Goal: Transaction & Acquisition: Purchase product/service

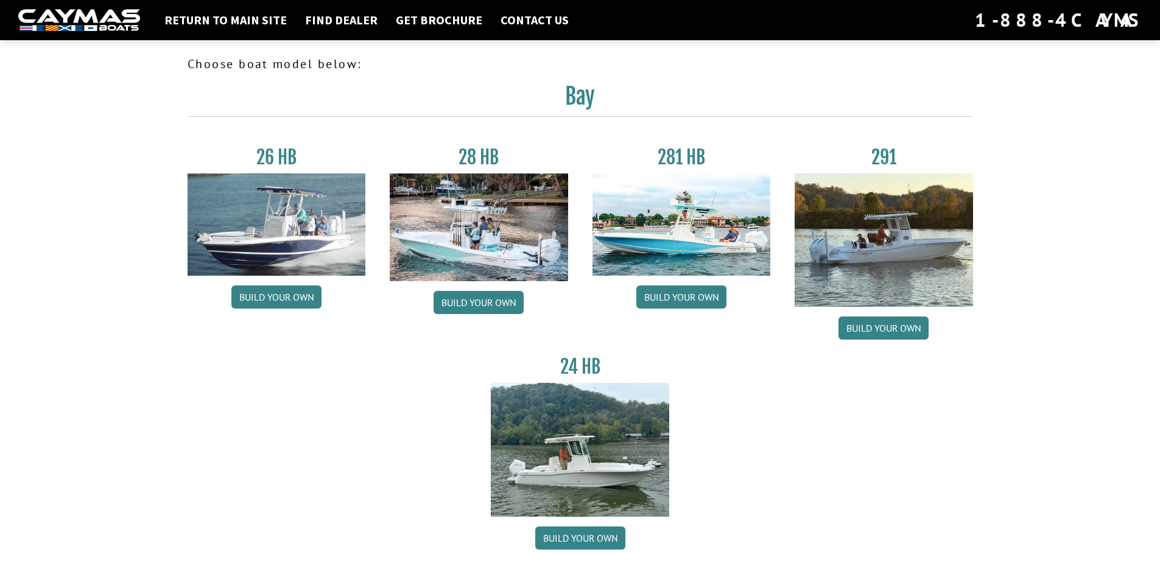
click at [669, 38] on div "Return to main site Find Dealer Get Brochure Contact Us 1-888-4CAYMAS" at bounding box center [580, 20] width 1160 height 40
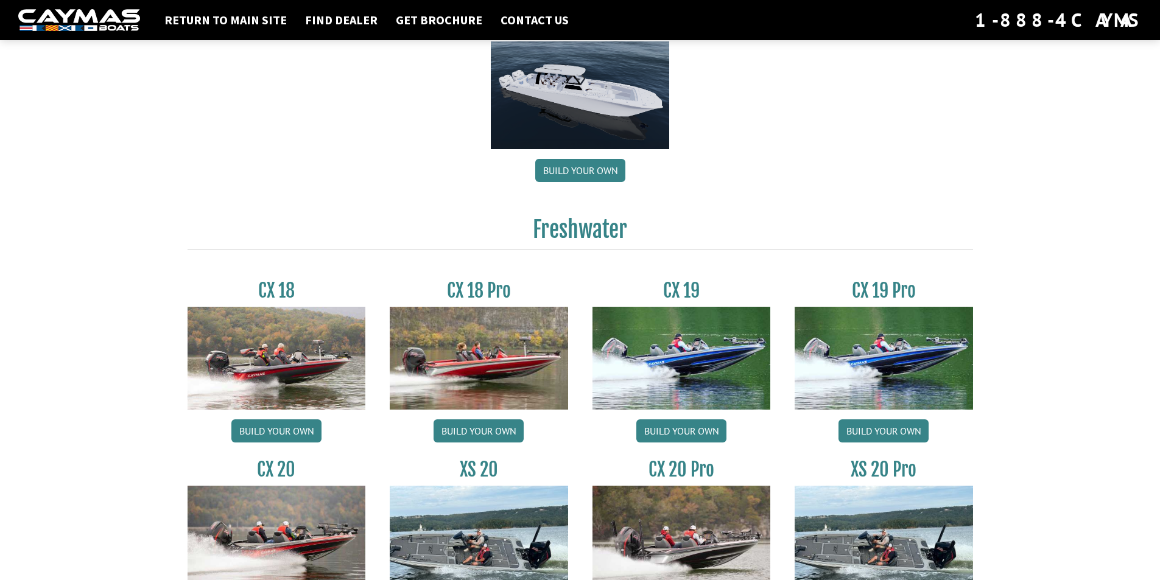
scroll to position [901, 0]
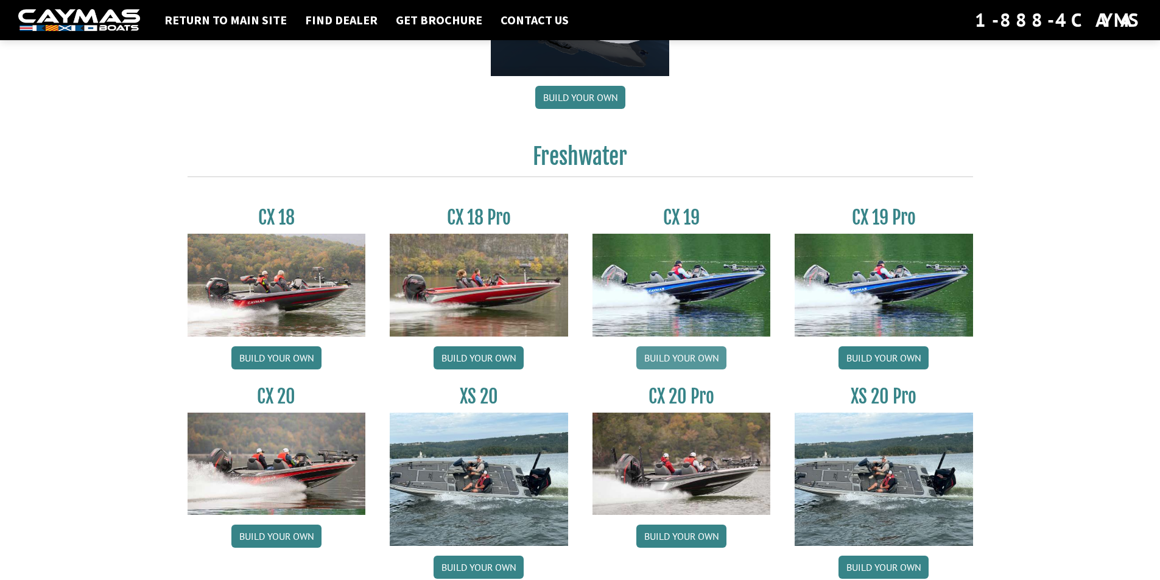
click at [684, 362] on link "Build your own" at bounding box center [681, 357] width 90 height 23
click at [485, 354] on link "Build your own" at bounding box center [479, 357] width 90 height 23
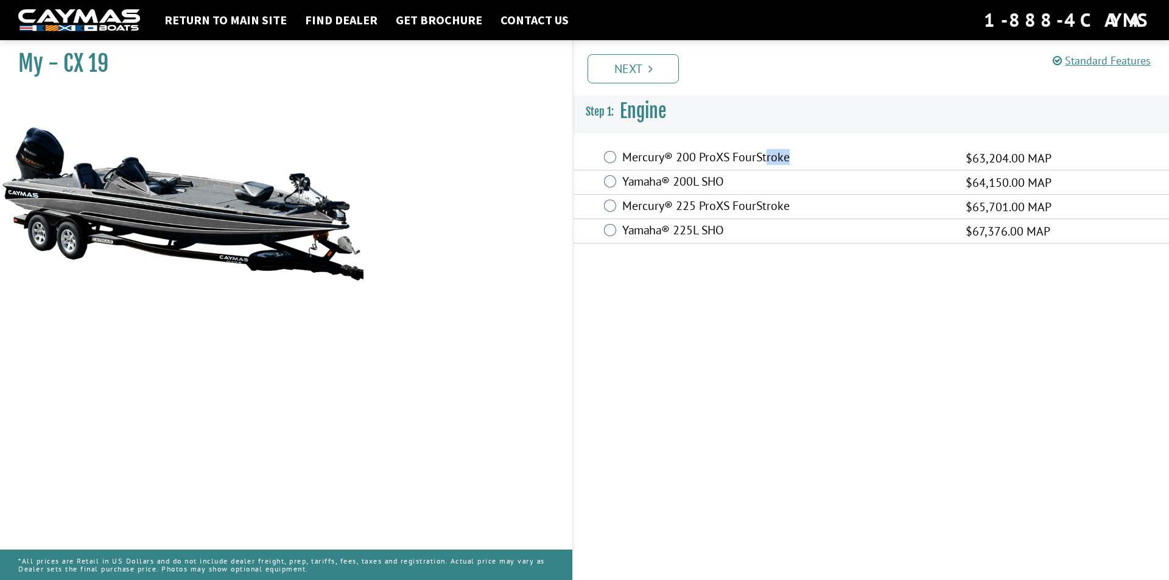
drag, startPoint x: 809, startPoint y: 147, endPoint x: 765, endPoint y: 155, distance: 44.4
click at [765, 155] on div "Mercury® 200 ProXS FourStroke $63,204.00 MAP" at bounding box center [871, 158] width 595 height 24
click at [634, 158] on label "Mercury® 200 ProXS FourStroke" at bounding box center [786, 159] width 328 height 18
click at [700, 202] on label "Mercury® 175L ProXS 4S" at bounding box center [786, 207] width 328 height 18
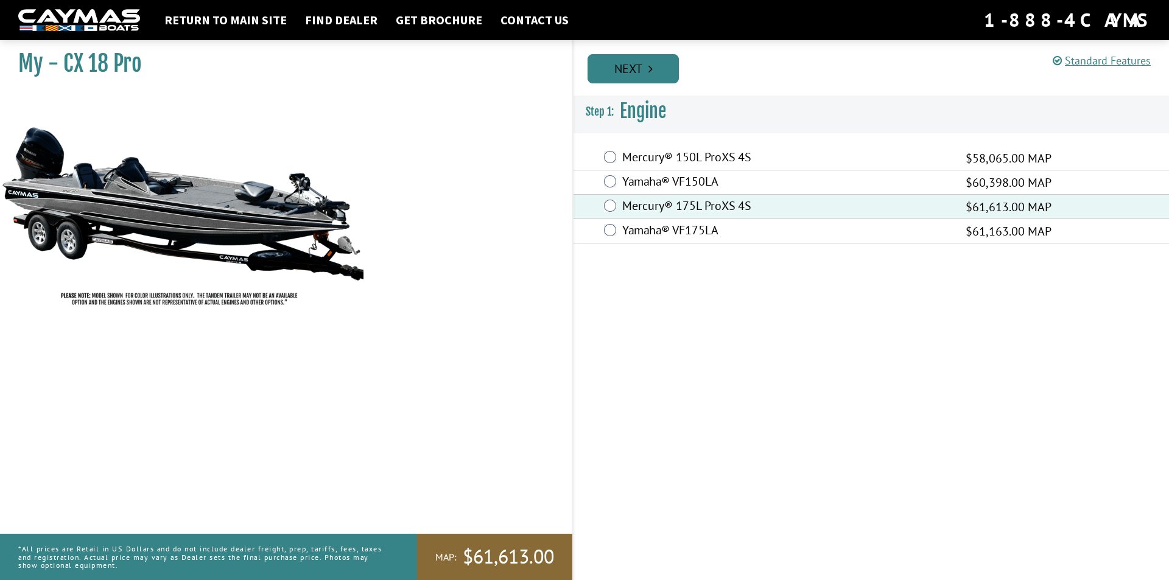
click at [626, 62] on link "Next" at bounding box center [633, 68] width 91 height 29
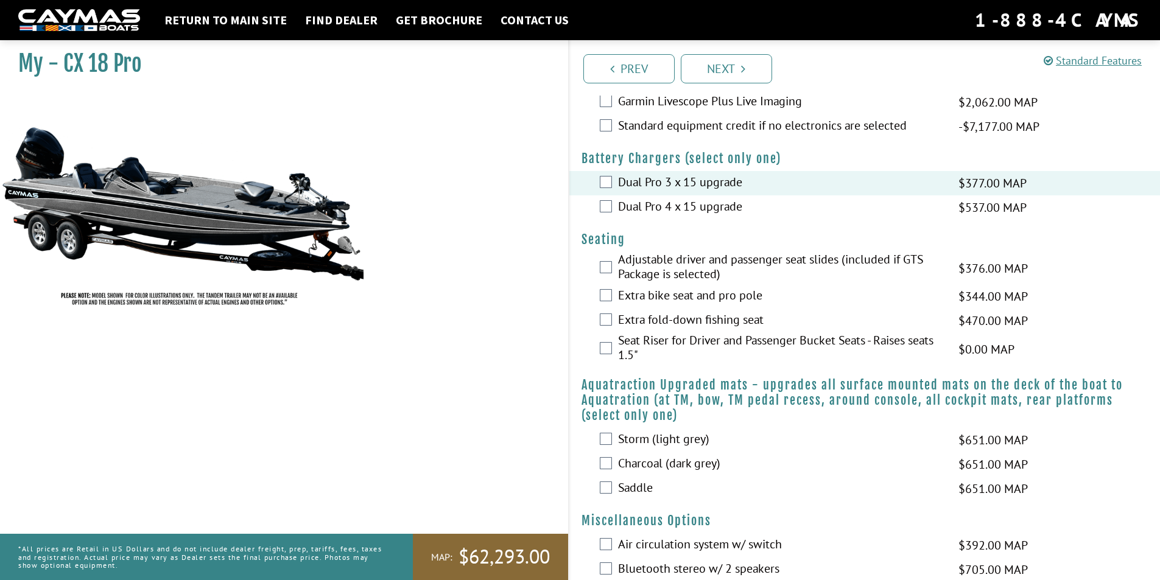
scroll to position [706, 0]
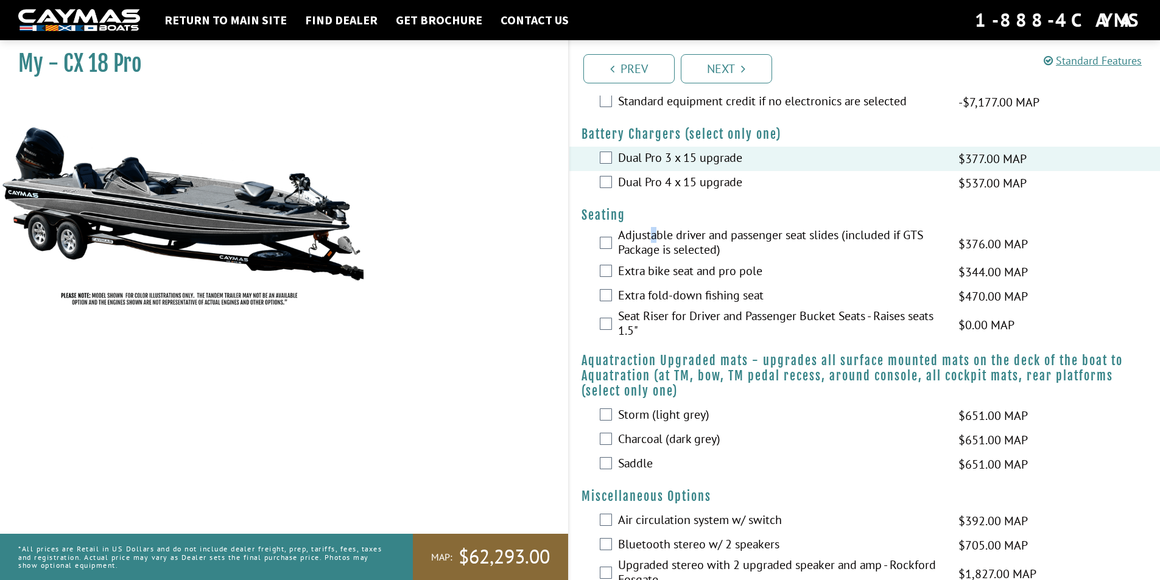
drag, startPoint x: 659, startPoint y: 228, endPoint x: 652, endPoint y: 239, distance: 13.7
click at [652, 239] on label "Adjustable driver and passenger seat slides (included if GTS Package is selecte…" at bounding box center [780, 244] width 325 height 32
click at [630, 297] on label "Extra fold-down fishing seat" at bounding box center [780, 297] width 325 height 18
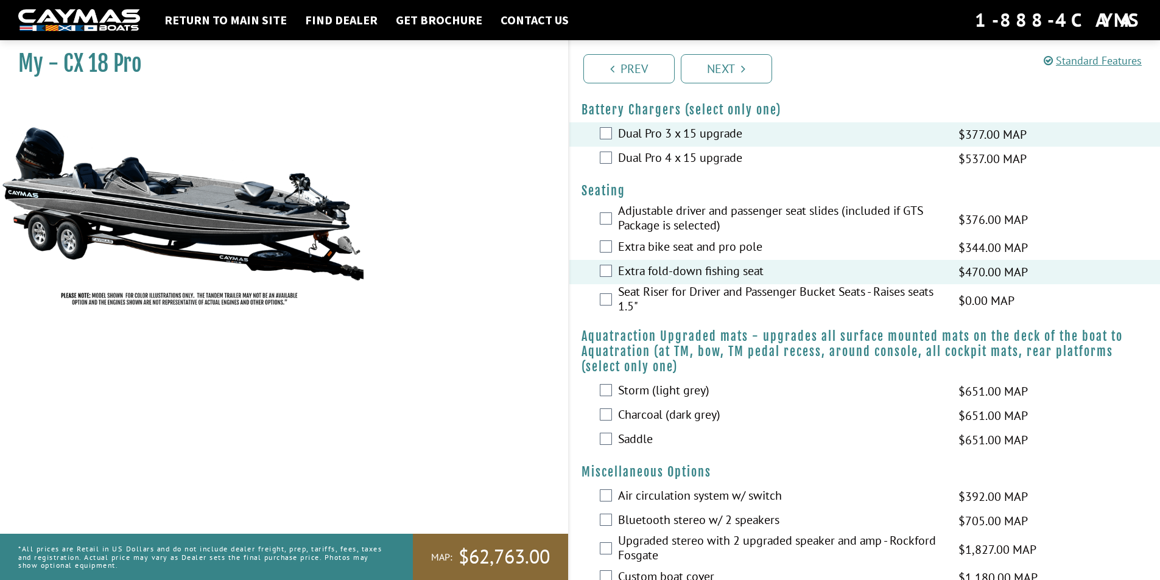
scroll to position [901, 0]
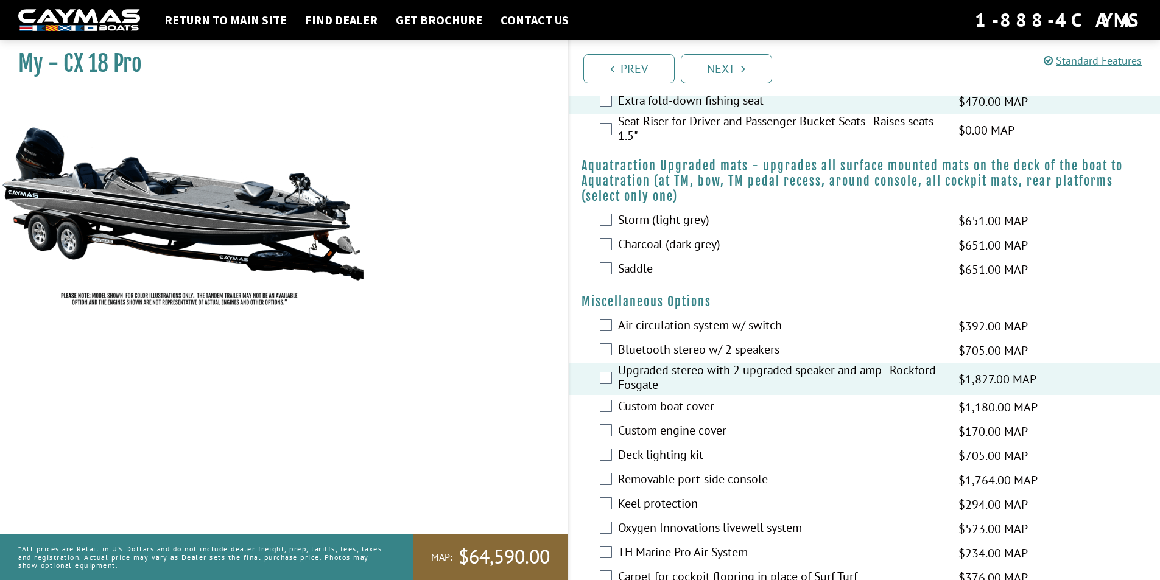
click at [618, 406] on label "Custom boat cover" at bounding box center [780, 408] width 325 height 18
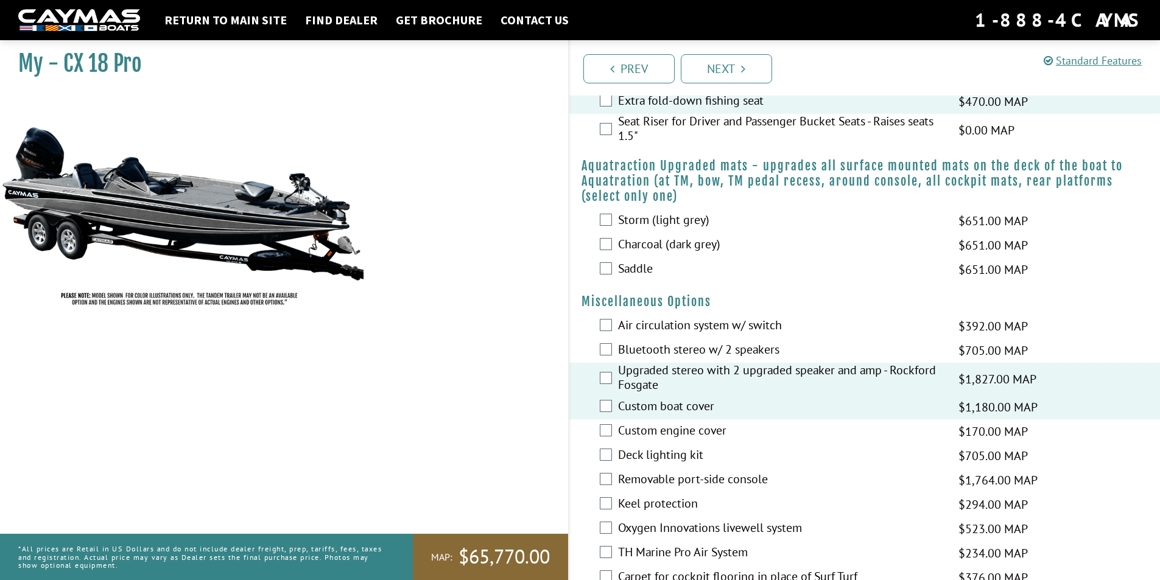
click at [624, 429] on label "Custom engine cover" at bounding box center [780, 432] width 325 height 18
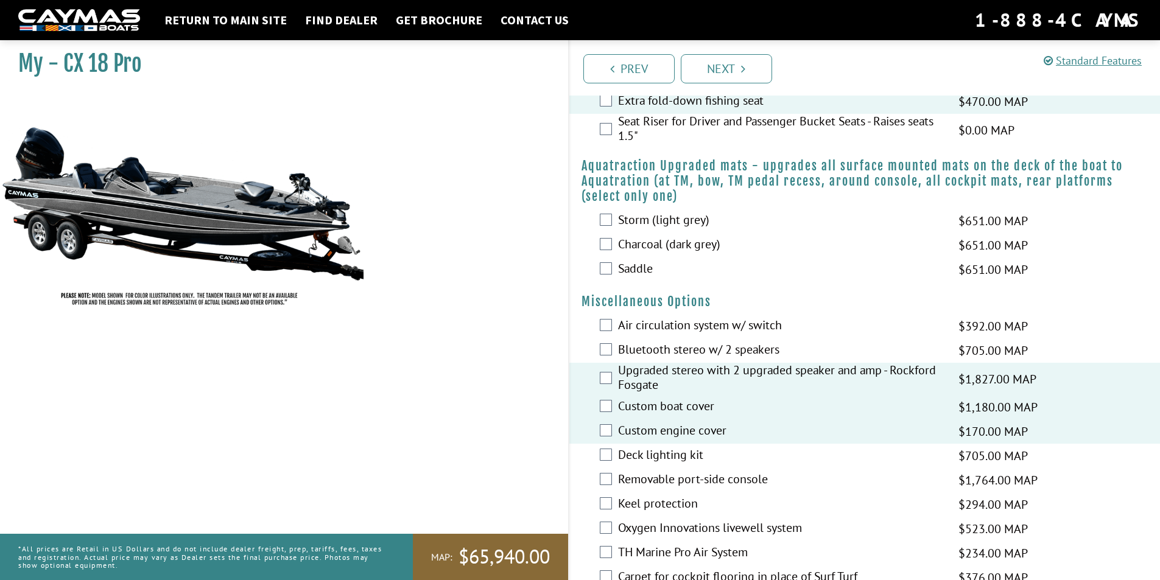
click at [628, 452] on label "Deck lighting kit" at bounding box center [780, 457] width 325 height 18
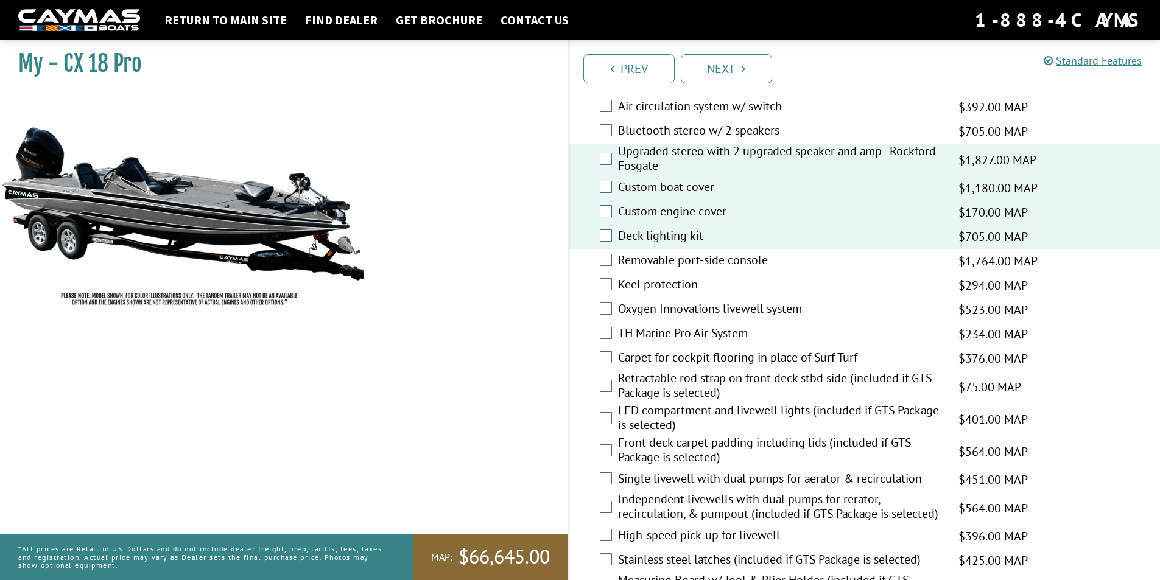
scroll to position [1145, 0]
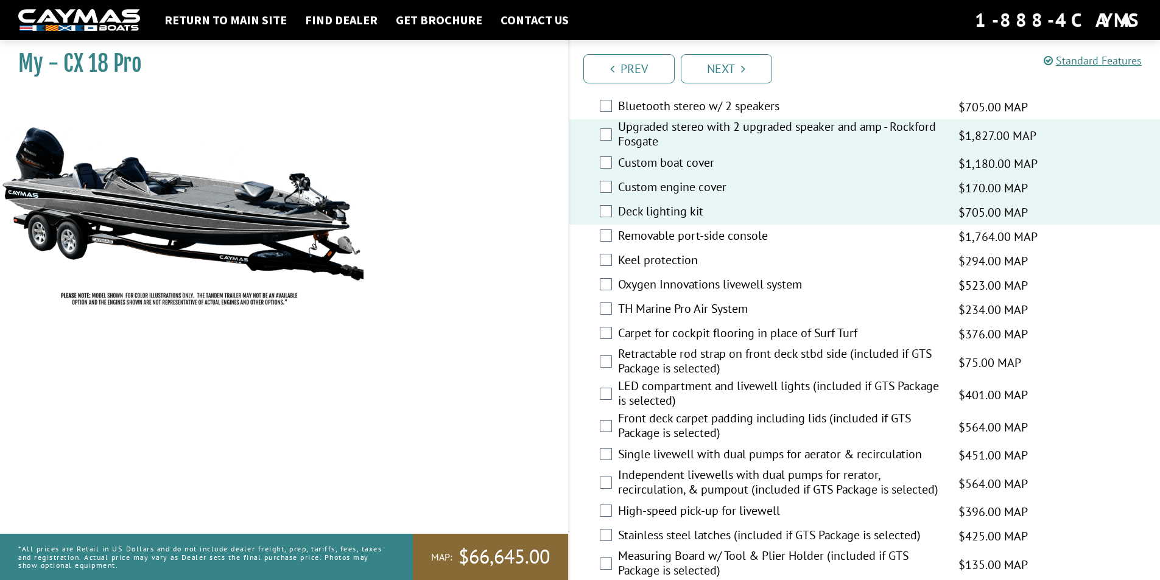
click at [652, 388] on label "LED compartment and livewell lights (included if GTS Package is selected)" at bounding box center [780, 395] width 325 height 32
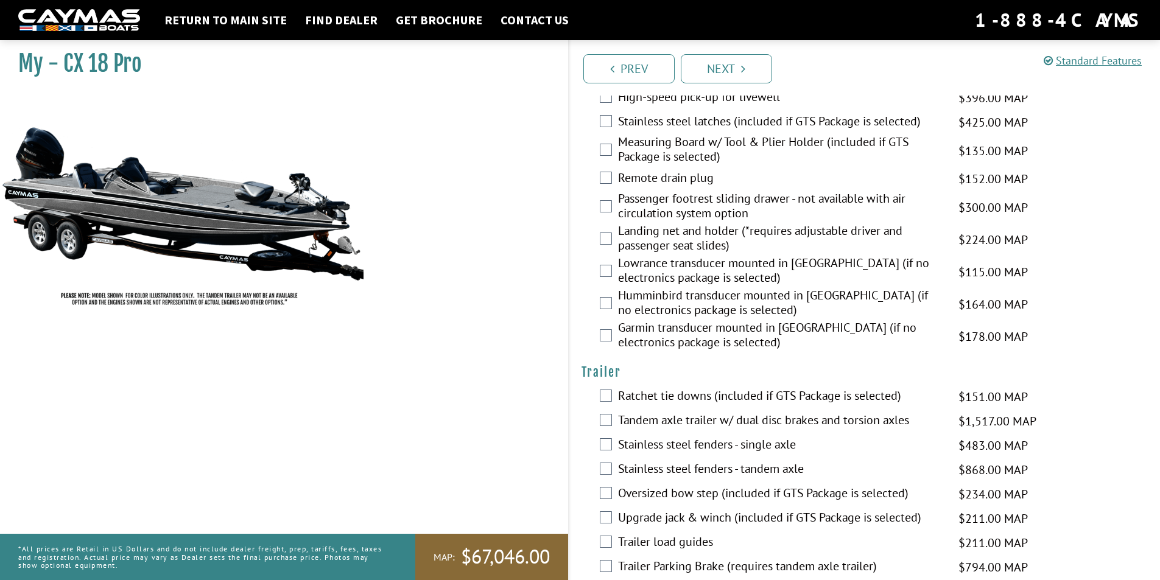
scroll to position [1581, 0]
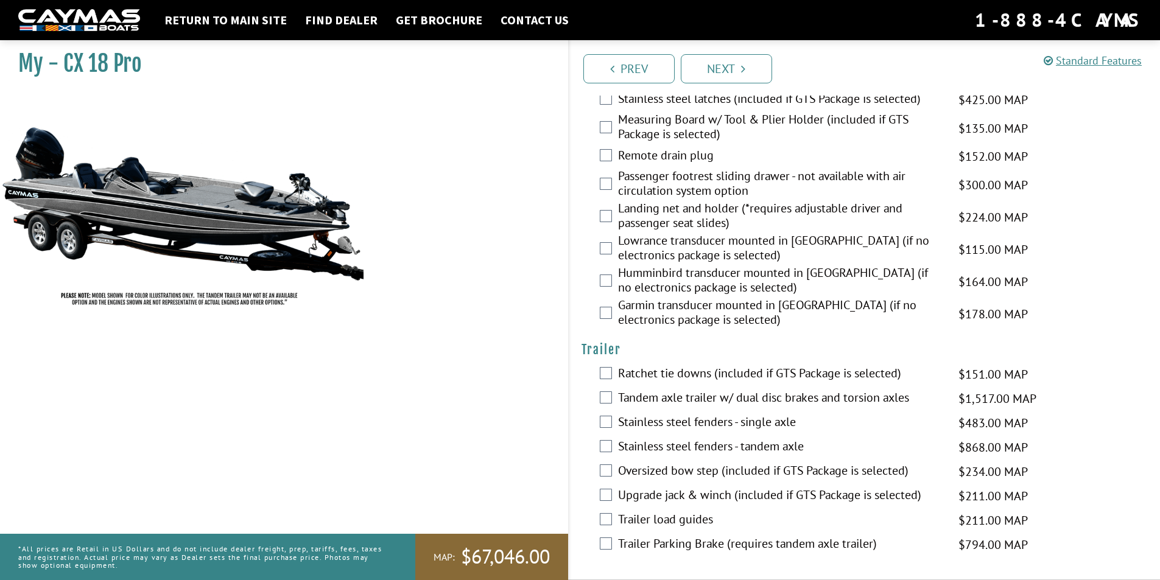
click at [636, 396] on label "Tandem axle trailer w/ dual disc brakes and torsion axles" at bounding box center [780, 399] width 325 height 18
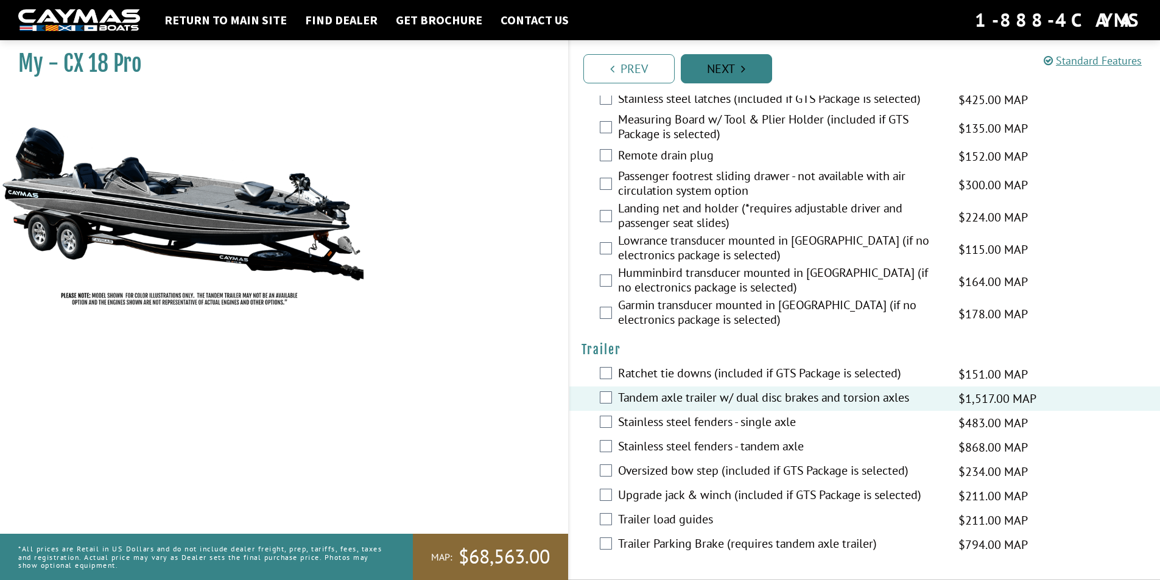
click at [730, 74] on link "Next" at bounding box center [726, 68] width 91 height 29
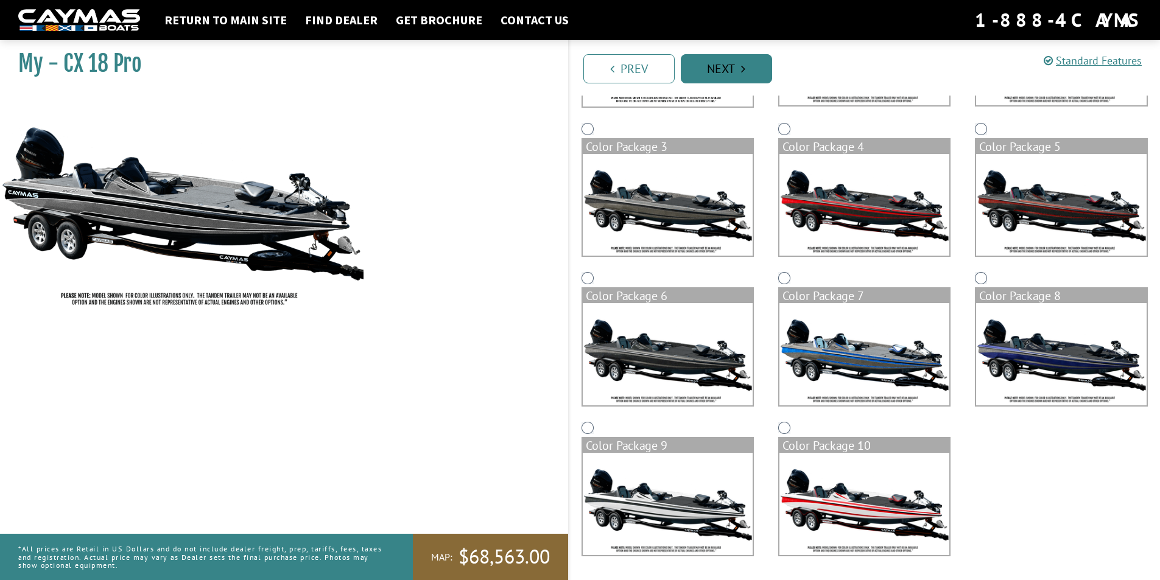
scroll to position [0, 0]
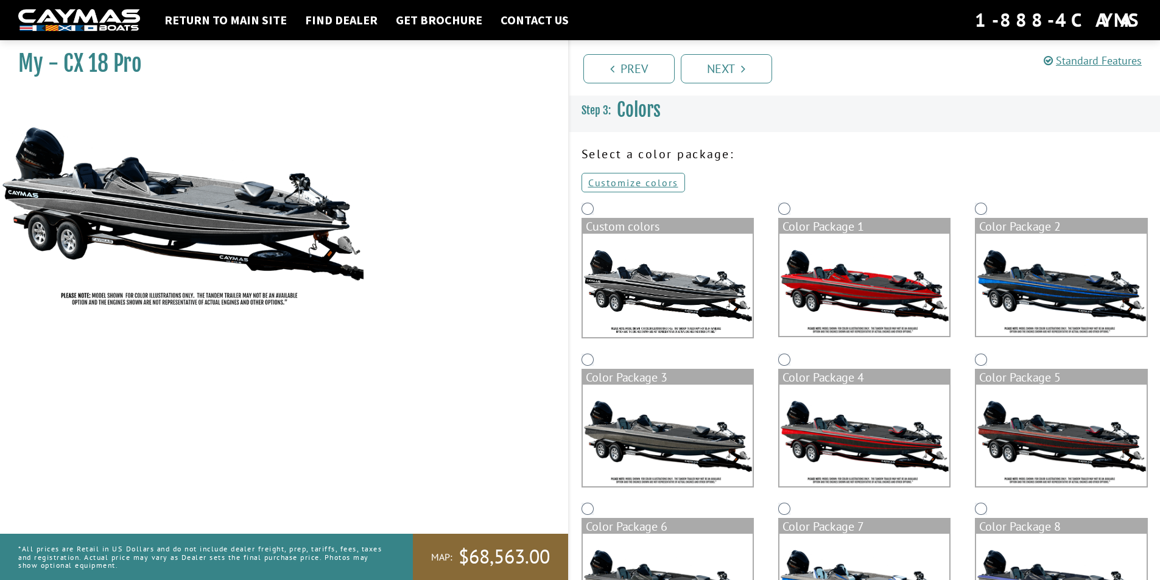
click at [871, 277] on img at bounding box center [864, 285] width 170 height 102
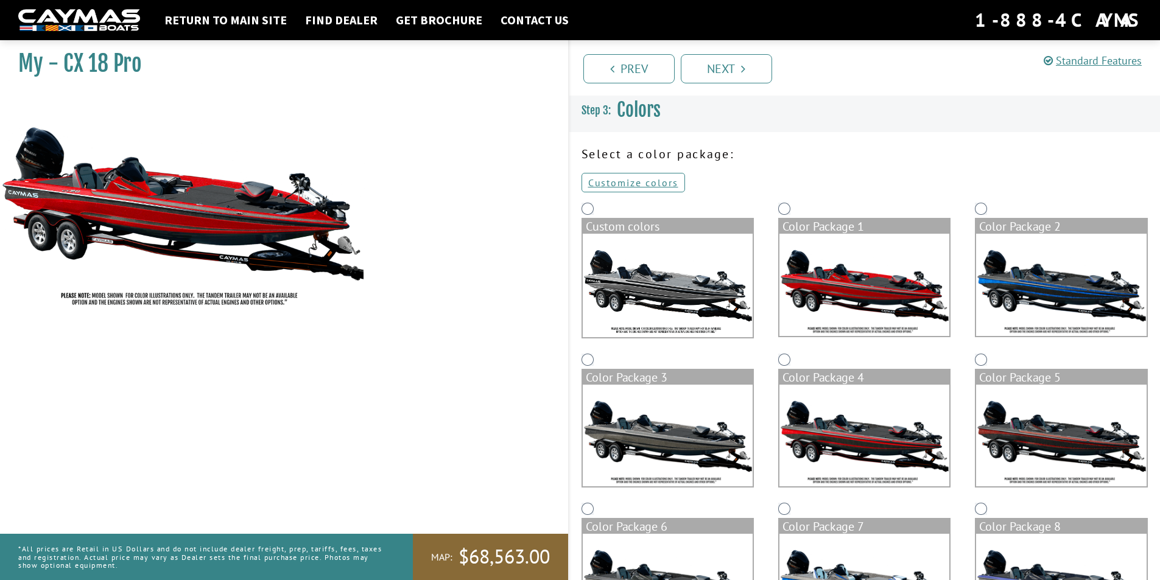
click at [1052, 309] on img at bounding box center [1061, 285] width 170 height 102
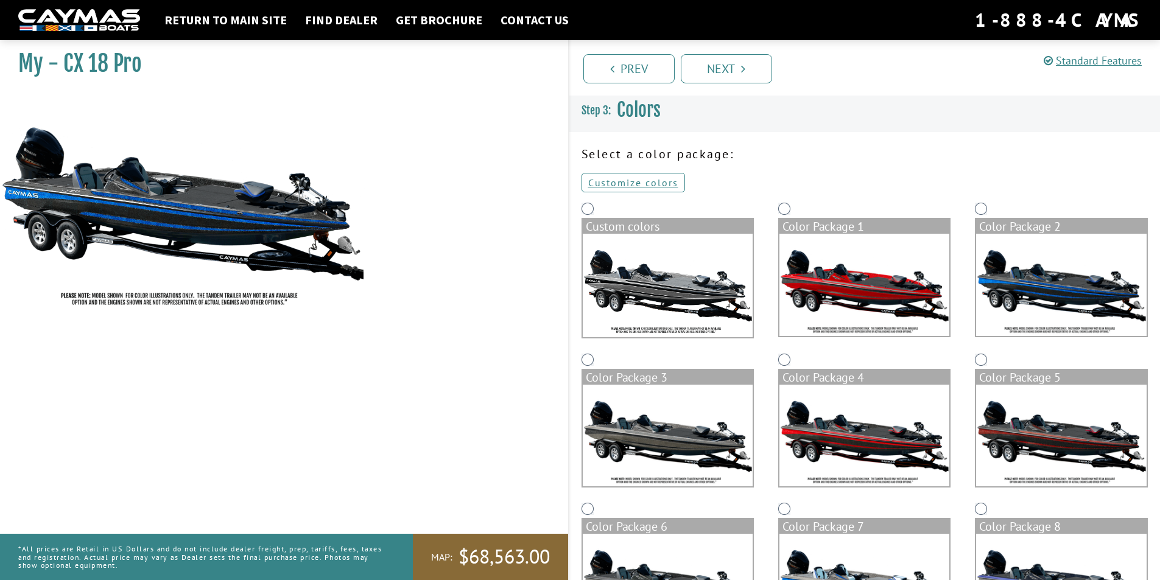
click at [1111, 442] on img at bounding box center [1061, 436] width 170 height 102
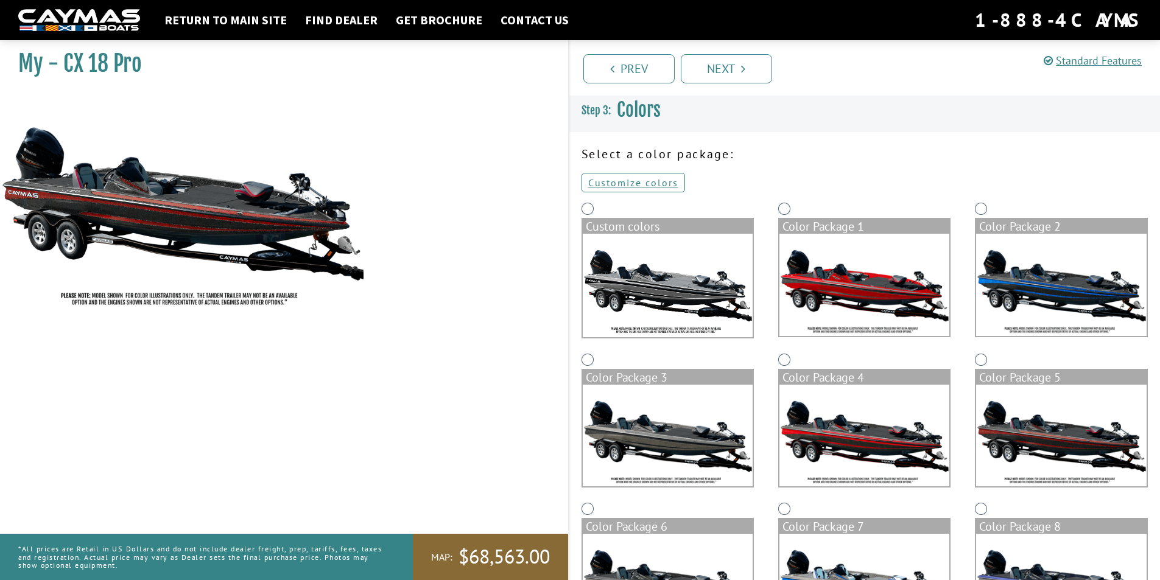
click at [863, 444] on img at bounding box center [864, 436] width 170 height 102
click at [663, 443] on img at bounding box center [668, 436] width 170 height 102
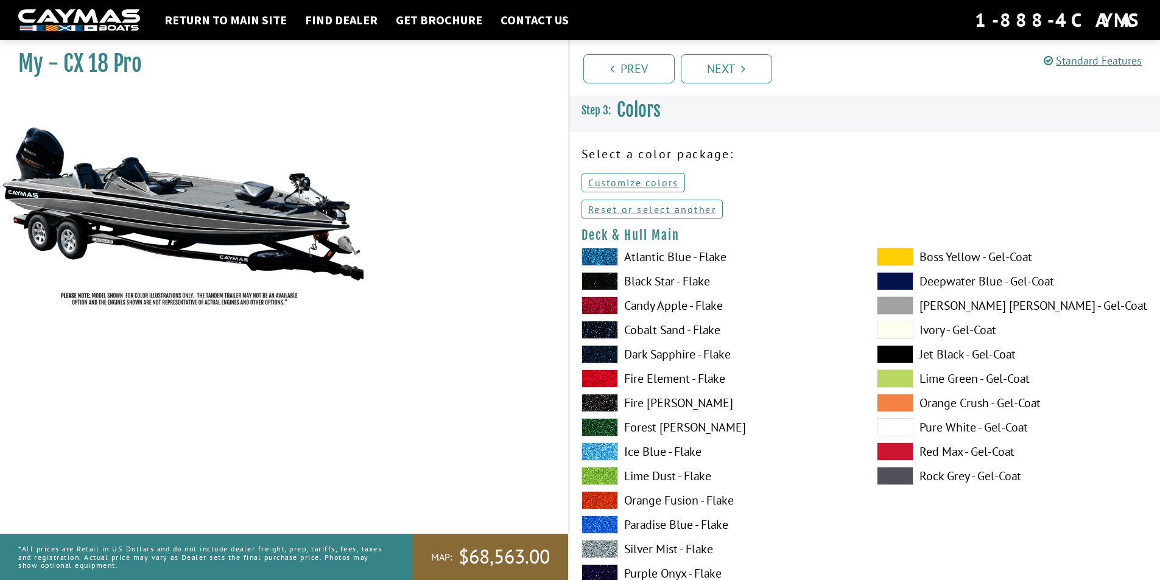
click at [625, 304] on label "Candy Apple - Flake" at bounding box center [716, 306] width 271 height 18
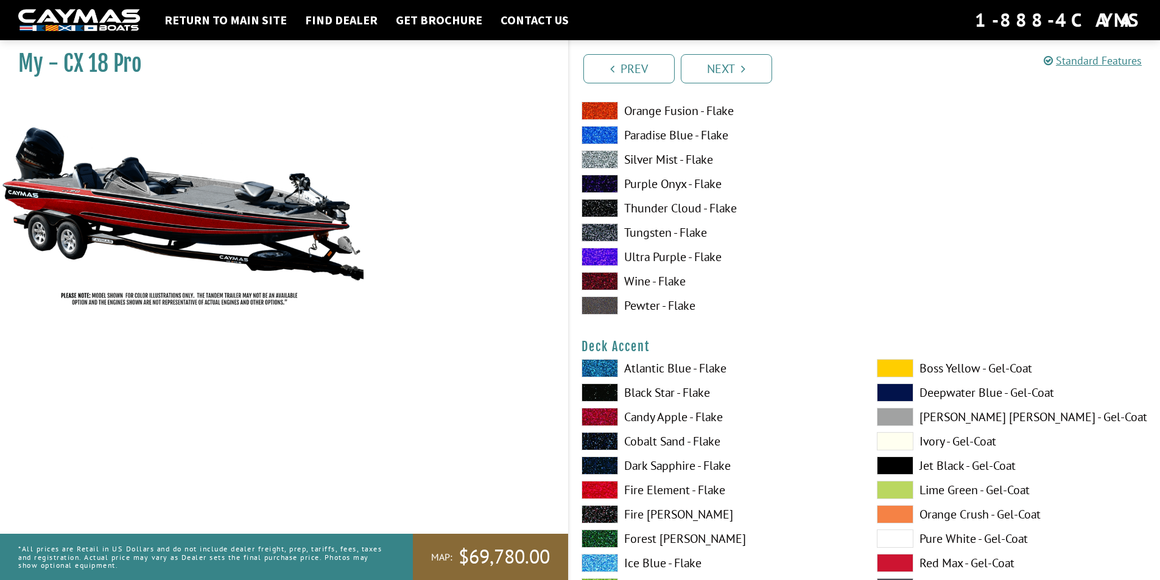
scroll to position [414, 0]
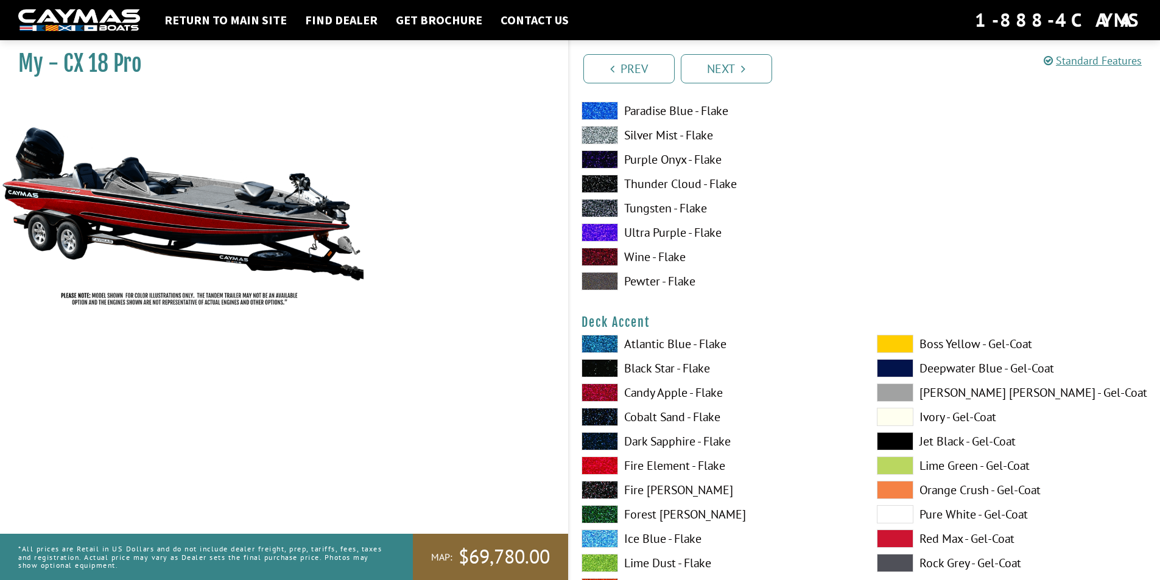
click at [652, 342] on label "Atlantic Blue - Flake" at bounding box center [716, 344] width 271 height 18
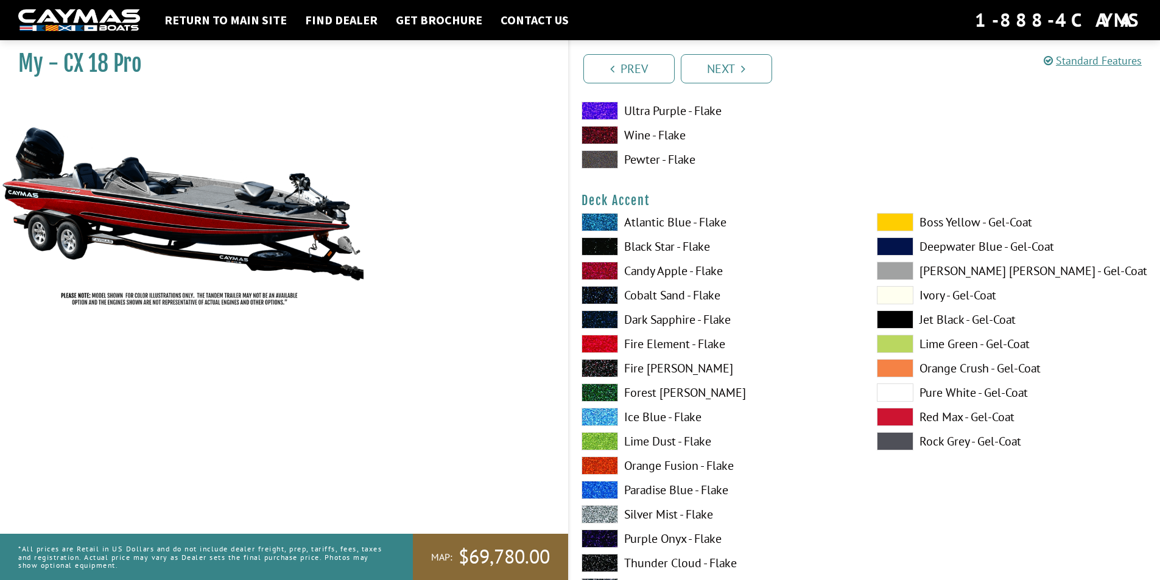
scroll to position [560, 0]
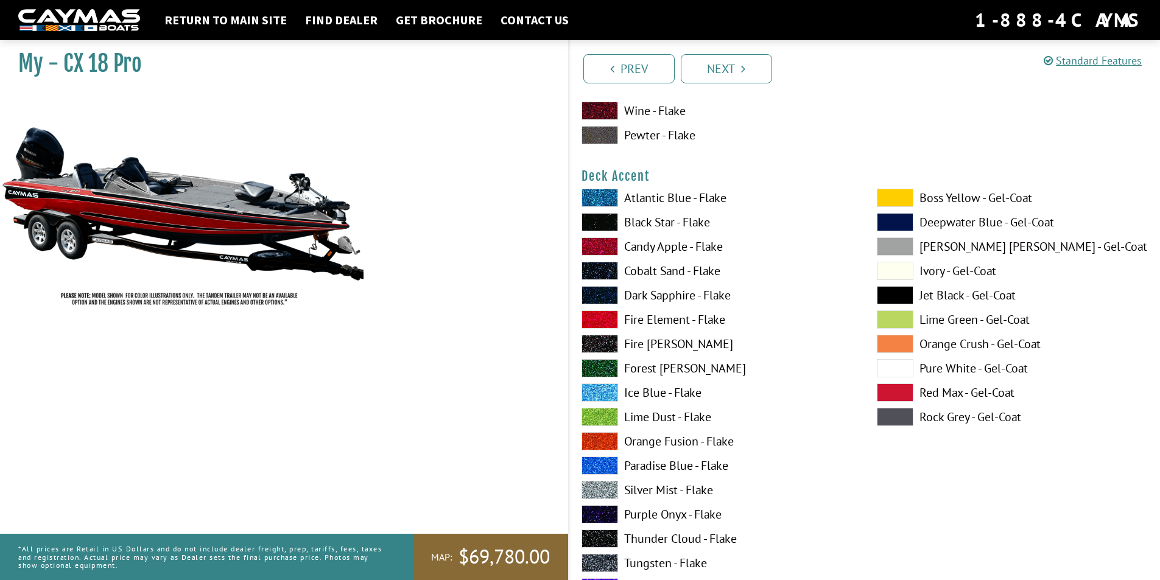
click at [647, 488] on label "Silver Mist - Flake" at bounding box center [716, 490] width 271 height 18
click at [639, 343] on label "Fire [PERSON_NAME]" at bounding box center [716, 344] width 271 height 18
click at [649, 561] on label "Tungsten - Flake" at bounding box center [716, 563] width 271 height 18
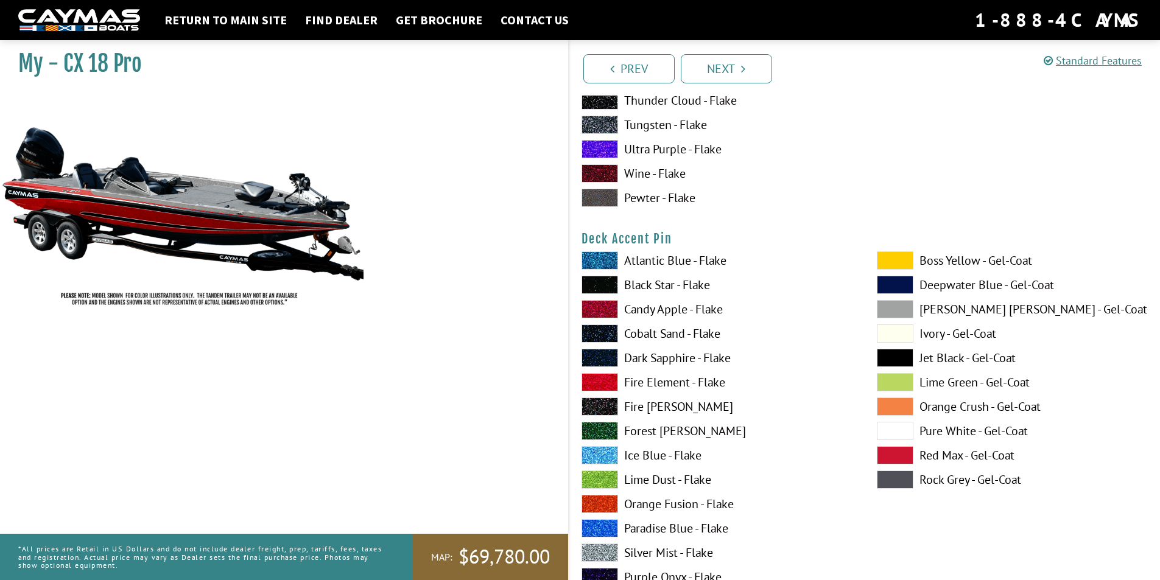
scroll to position [1023, 0]
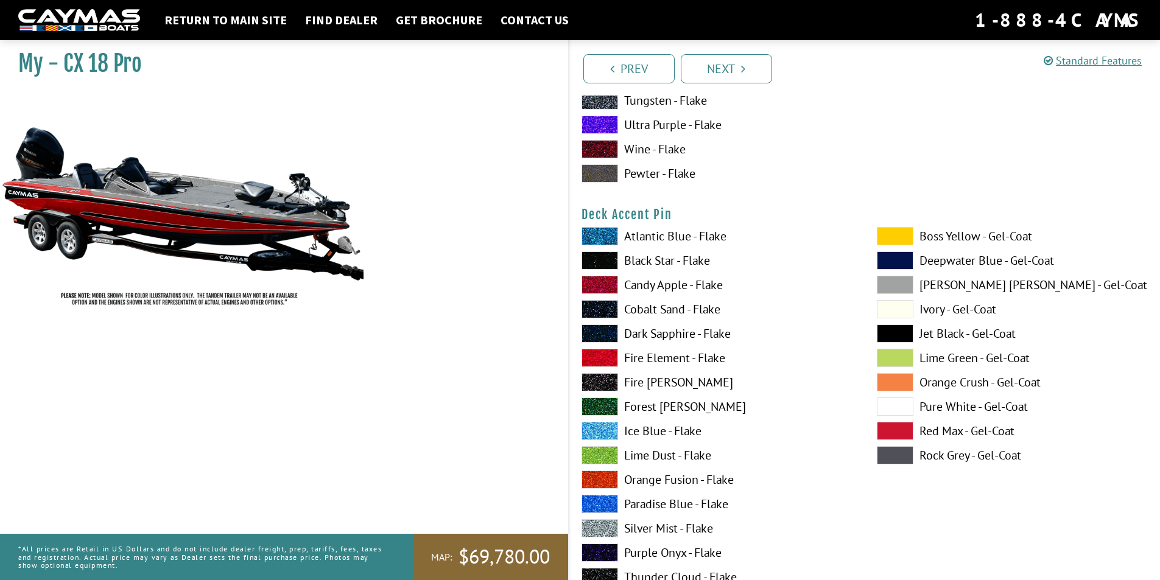
click at [891, 400] on span at bounding box center [895, 407] width 37 height 18
click at [894, 407] on span at bounding box center [895, 407] width 37 height 18
click at [887, 331] on span at bounding box center [895, 334] width 37 height 18
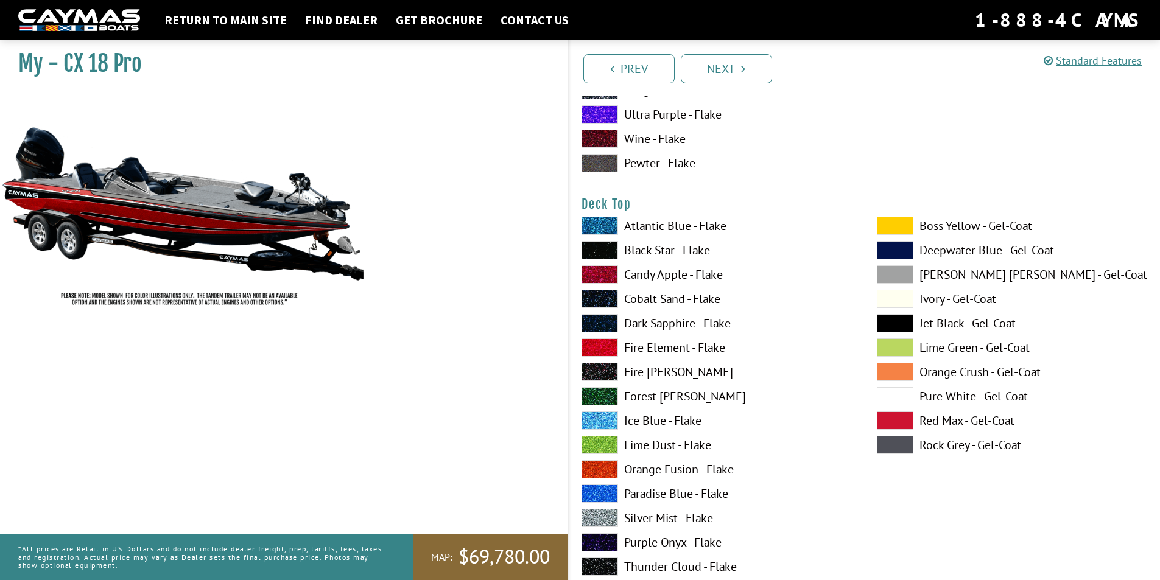
scroll to position [1559, 0]
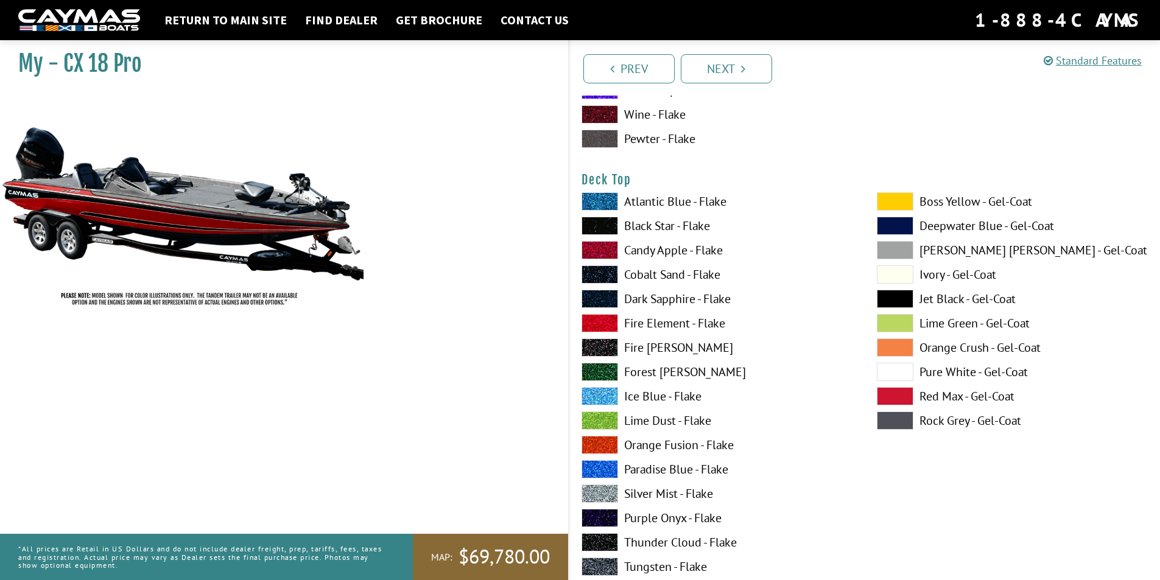
click at [654, 246] on label "Candy Apple - Flake" at bounding box center [716, 250] width 271 height 18
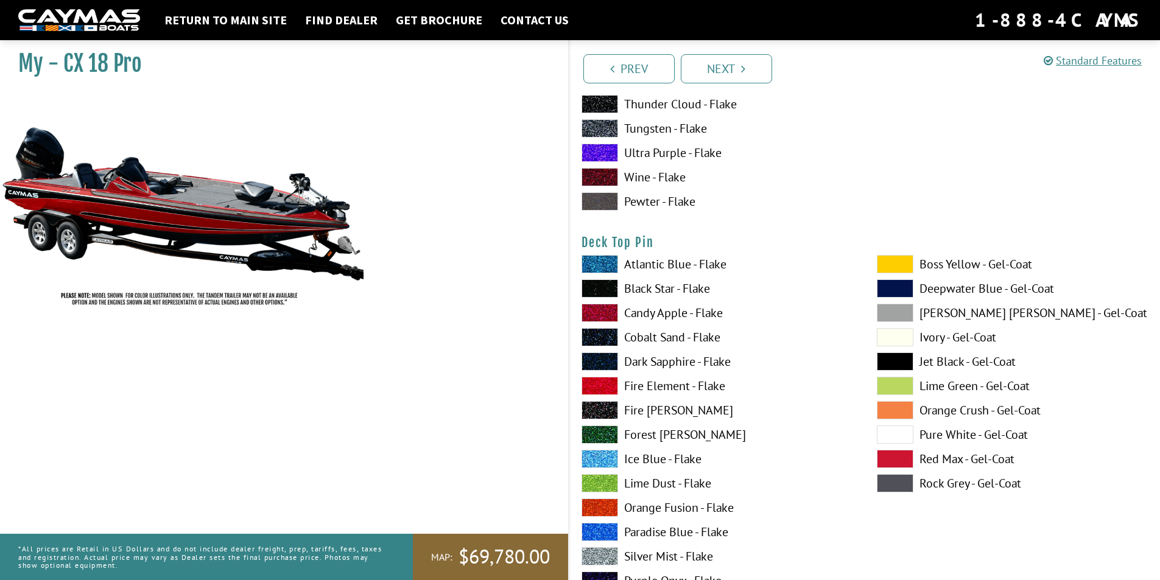
scroll to position [2021, 0]
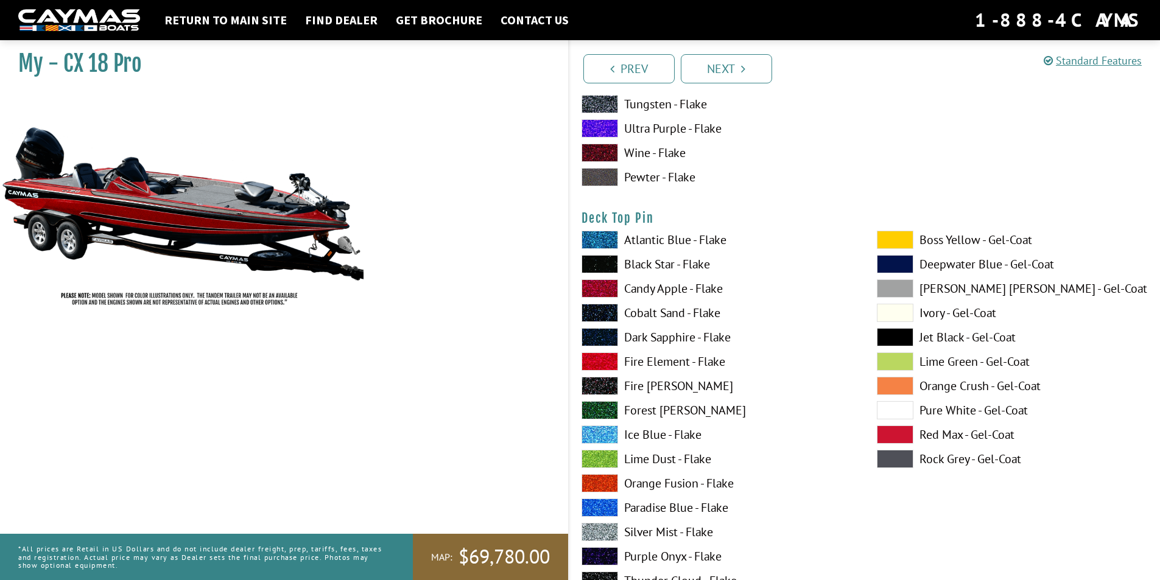
click at [898, 337] on span at bounding box center [895, 337] width 37 height 18
click at [897, 412] on span at bounding box center [895, 410] width 37 height 18
click at [894, 332] on span at bounding box center [895, 337] width 37 height 18
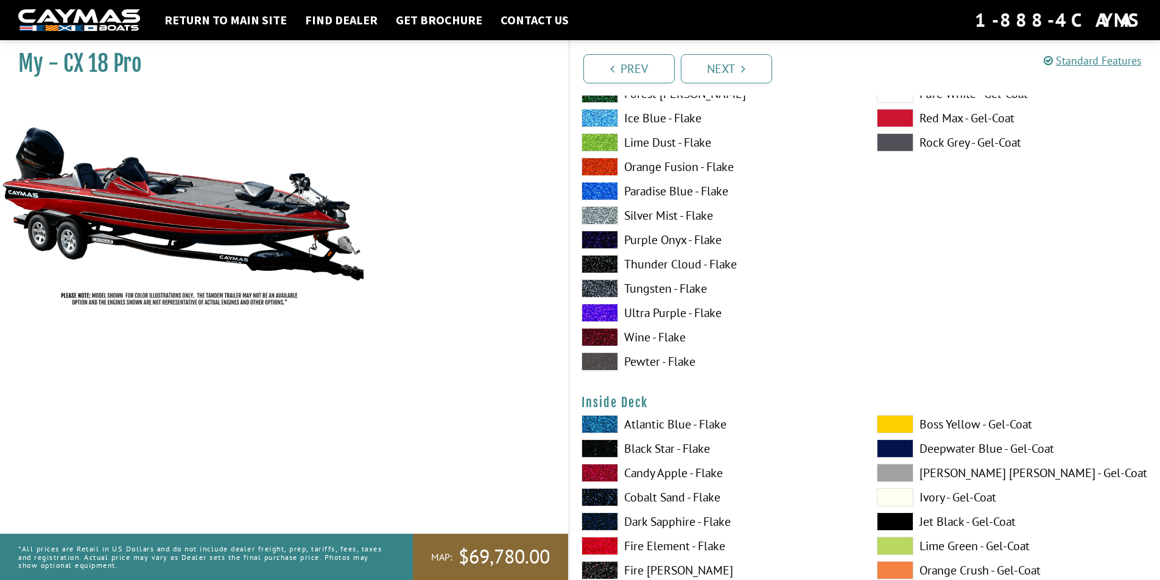
scroll to position [2460, 0]
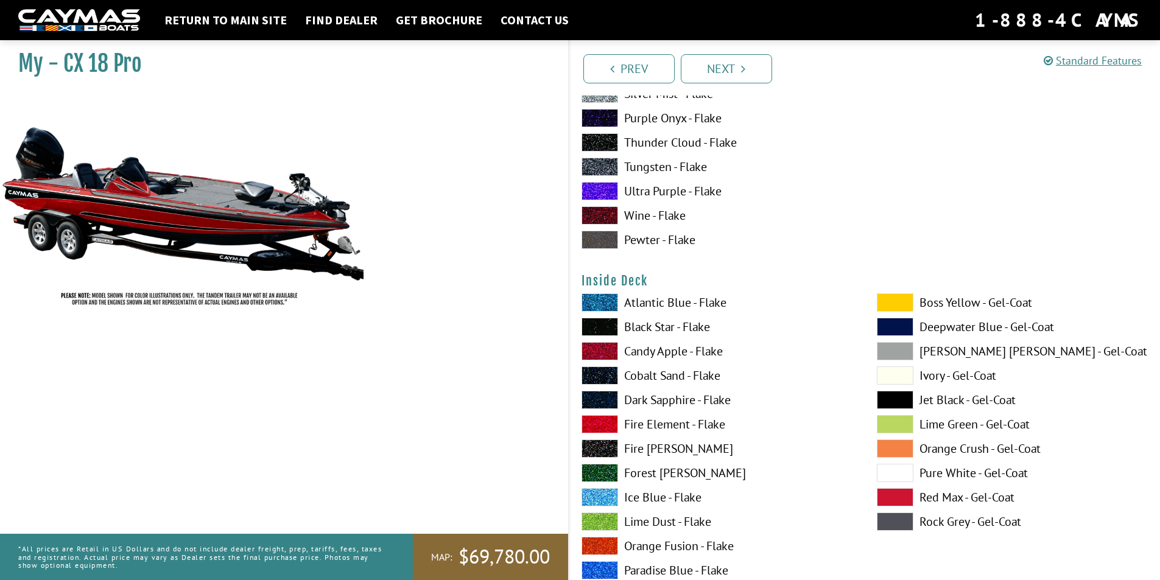
click at [644, 351] on label "Candy Apple - Flake" at bounding box center [716, 351] width 271 height 18
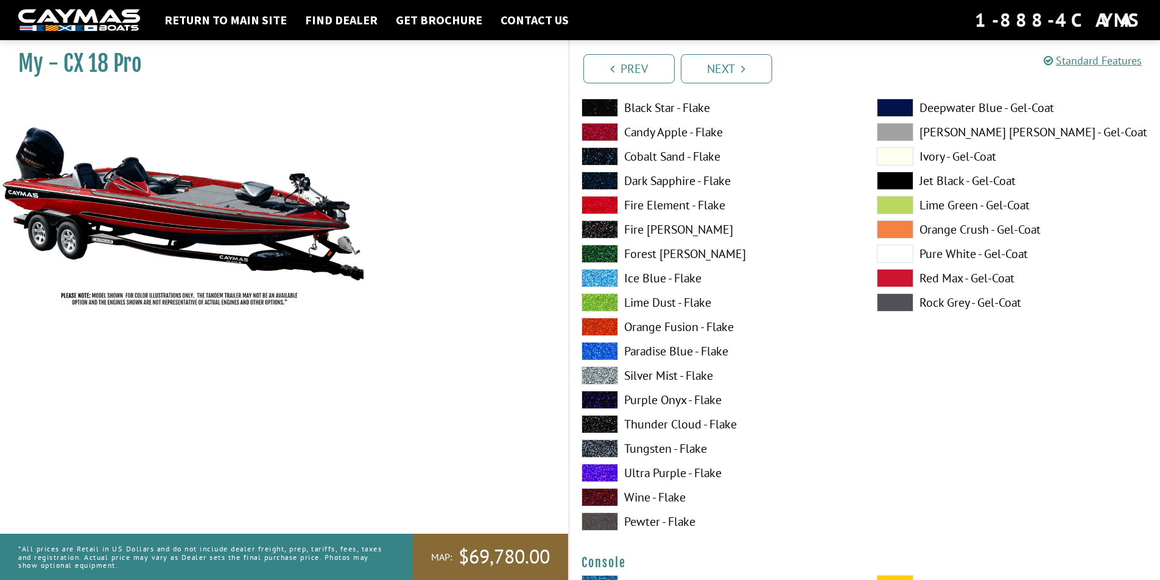
scroll to position [2703, 0]
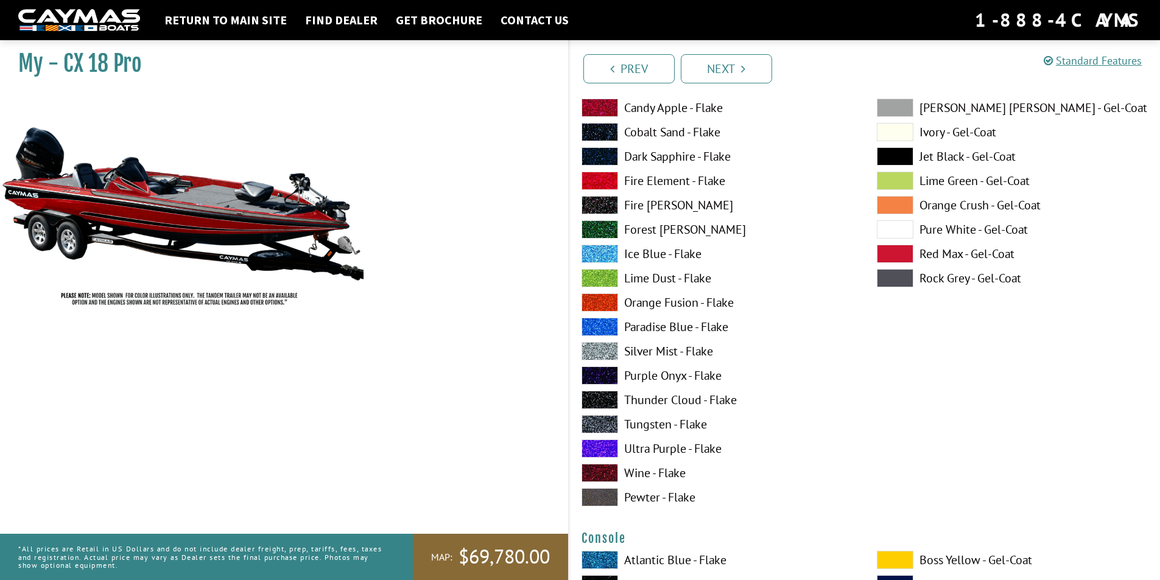
click at [679, 481] on label "Wine - Flake" at bounding box center [716, 473] width 271 height 18
click at [641, 424] on label "Tungsten - Flake" at bounding box center [716, 424] width 271 height 18
click at [647, 398] on label "Thunder Cloud - Flake" at bounding box center [716, 400] width 271 height 18
click at [633, 104] on label "Candy Apple - Flake" at bounding box center [716, 108] width 271 height 18
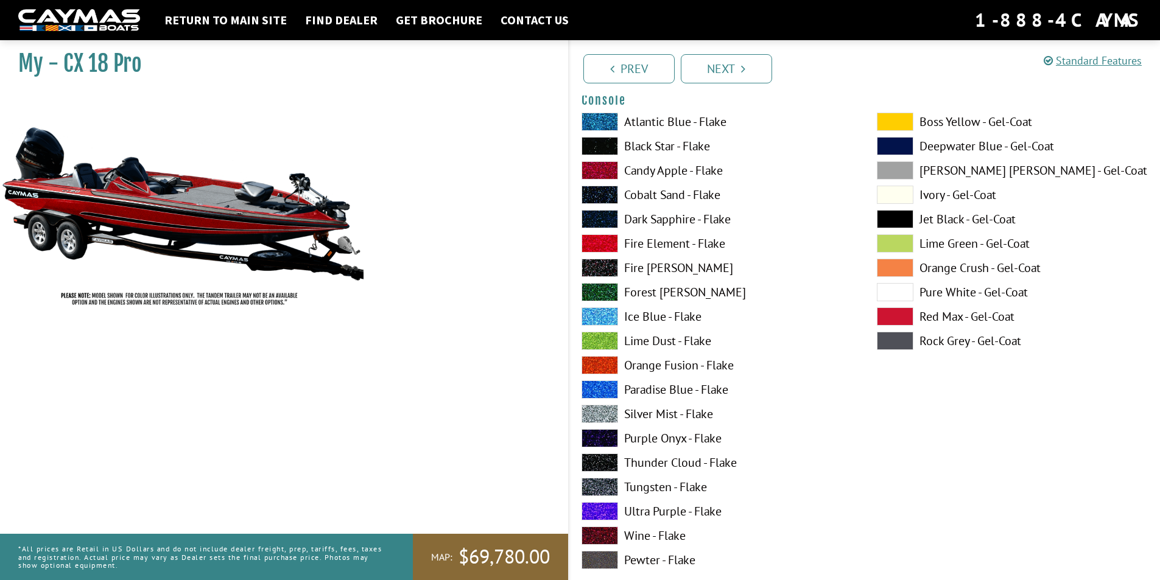
scroll to position [3166, 0]
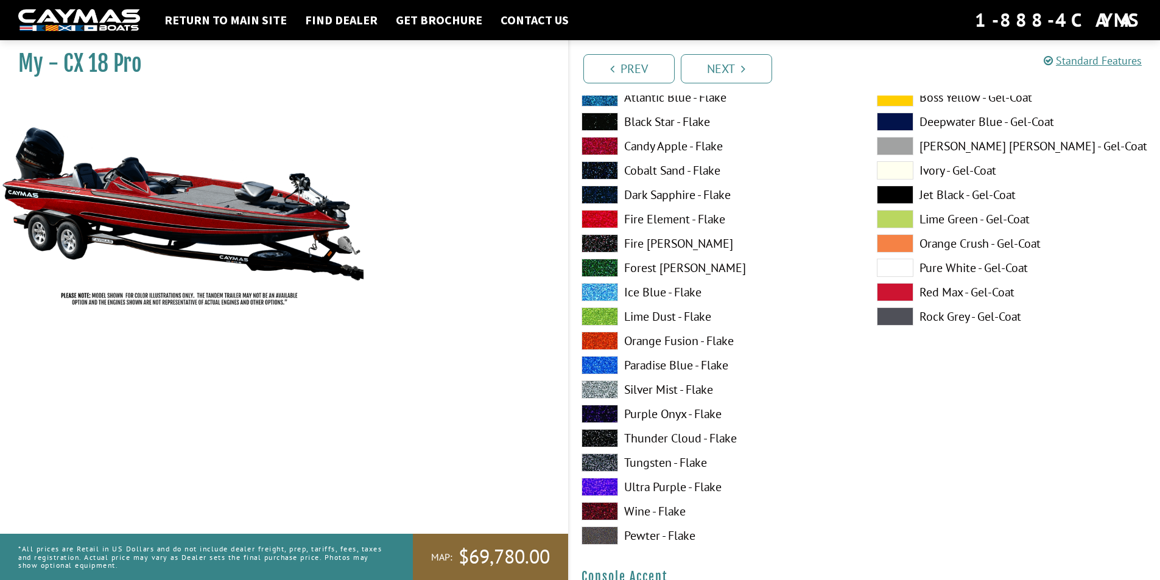
click at [646, 464] on label "Tungsten - Flake" at bounding box center [716, 463] width 271 height 18
click at [639, 149] on label "Candy Apple - Flake" at bounding box center [716, 146] width 271 height 18
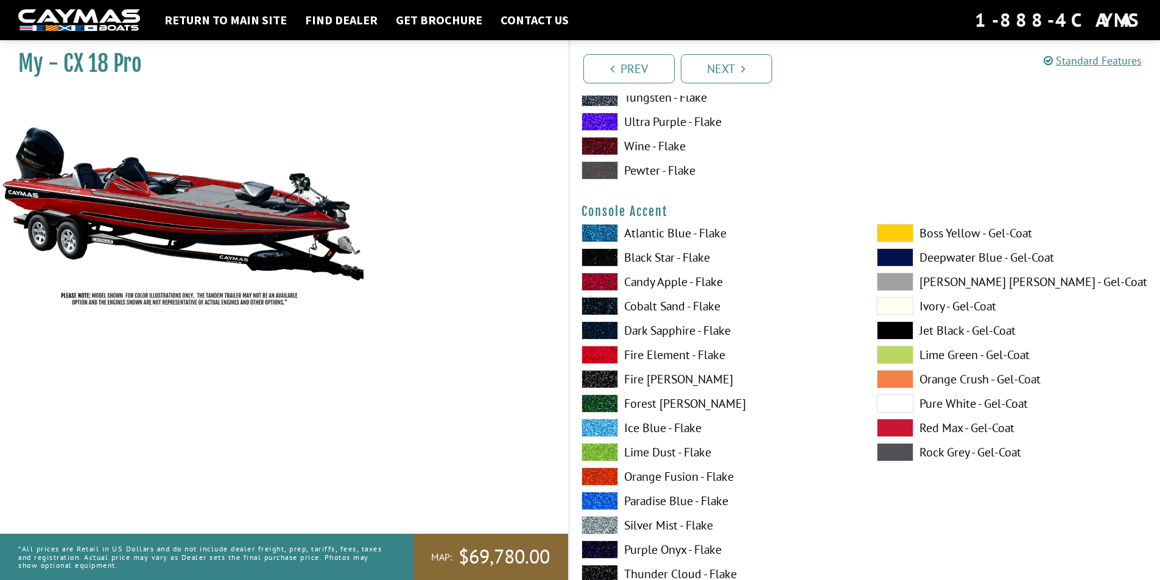
scroll to position [3556, 0]
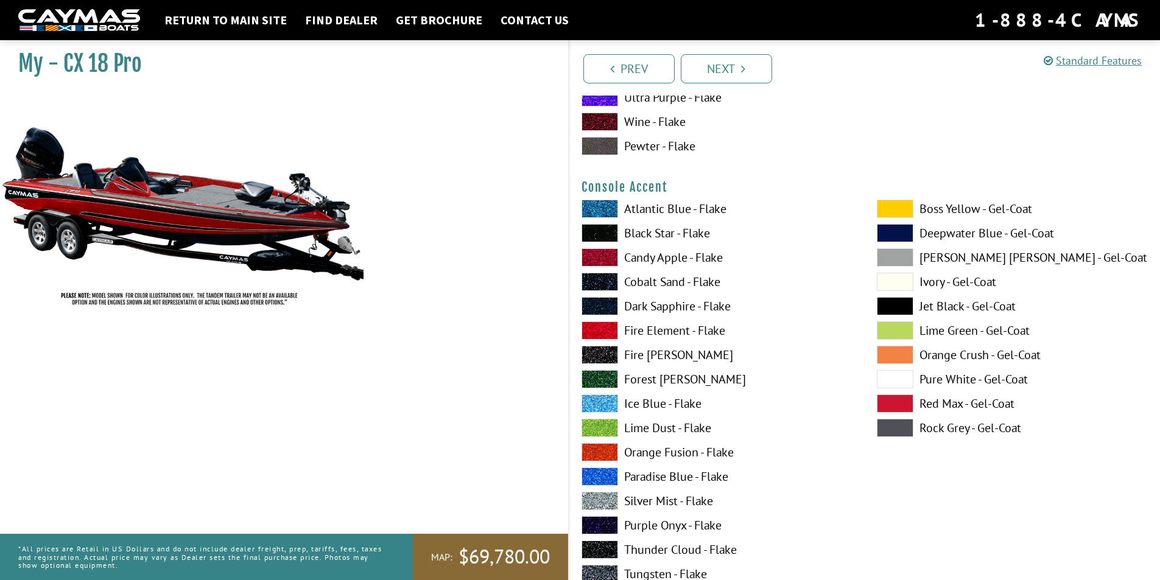
click at [634, 570] on label "Tungsten - Flake" at bounding box center [716, 574] width 271 height 18
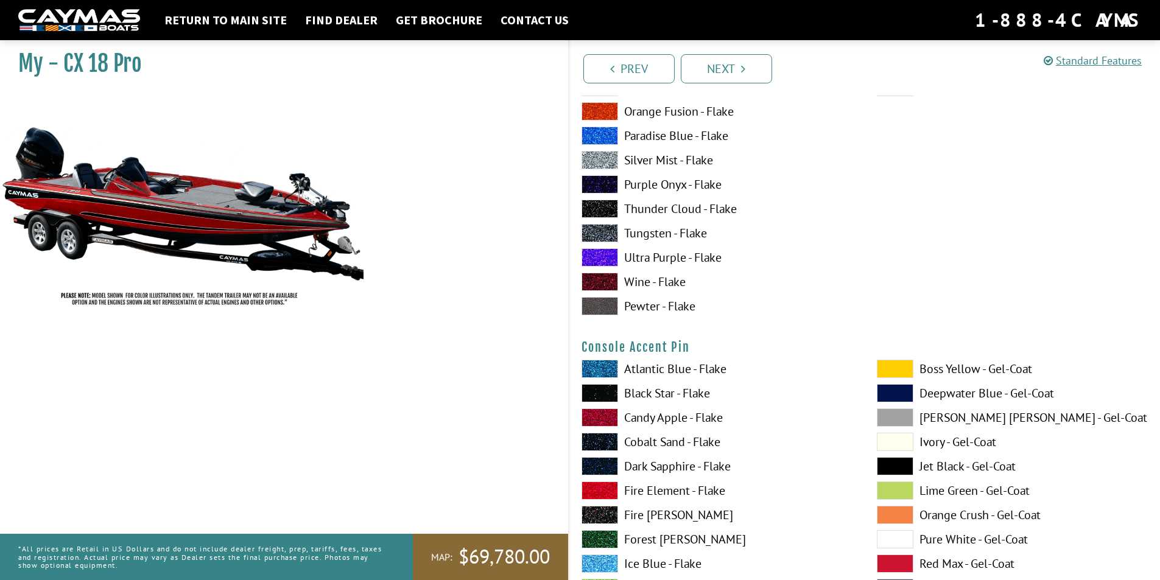
scroll to position [3921, 0]
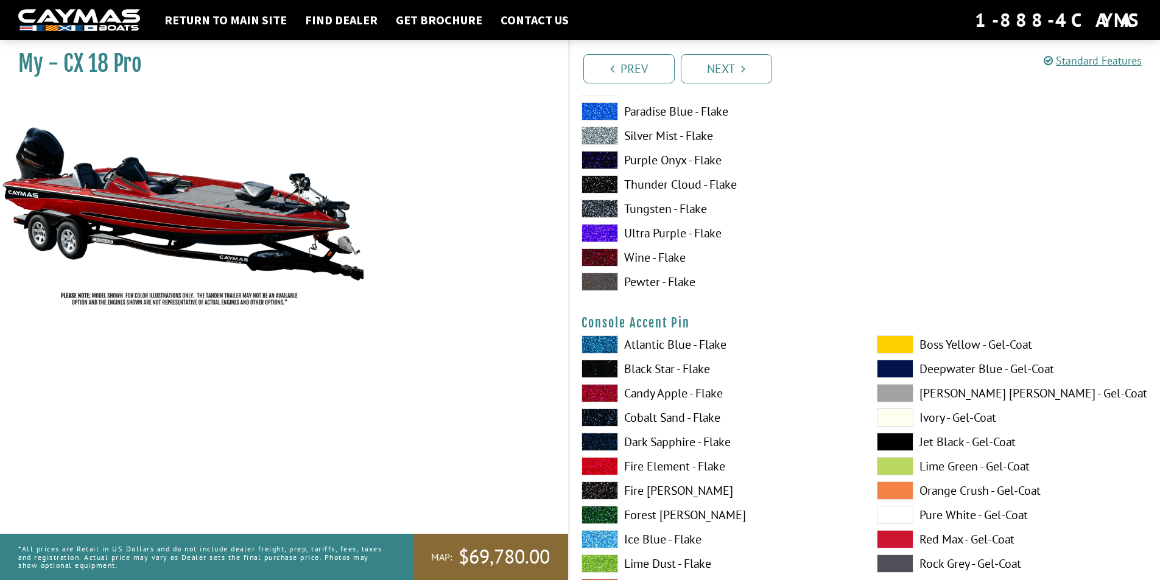
click at [898, 512] on span at bounding box center [895, 515] width 37 height 18
click at [887, 435] on span at bounding box center [895, 442] width 37 height 18
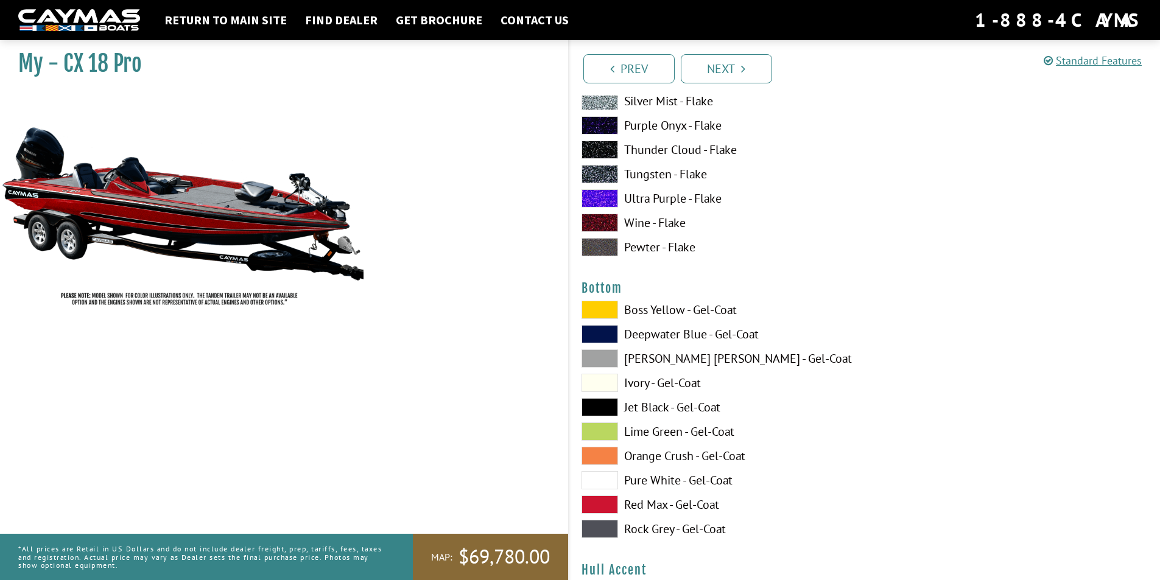
scroll to position [4506, 0]
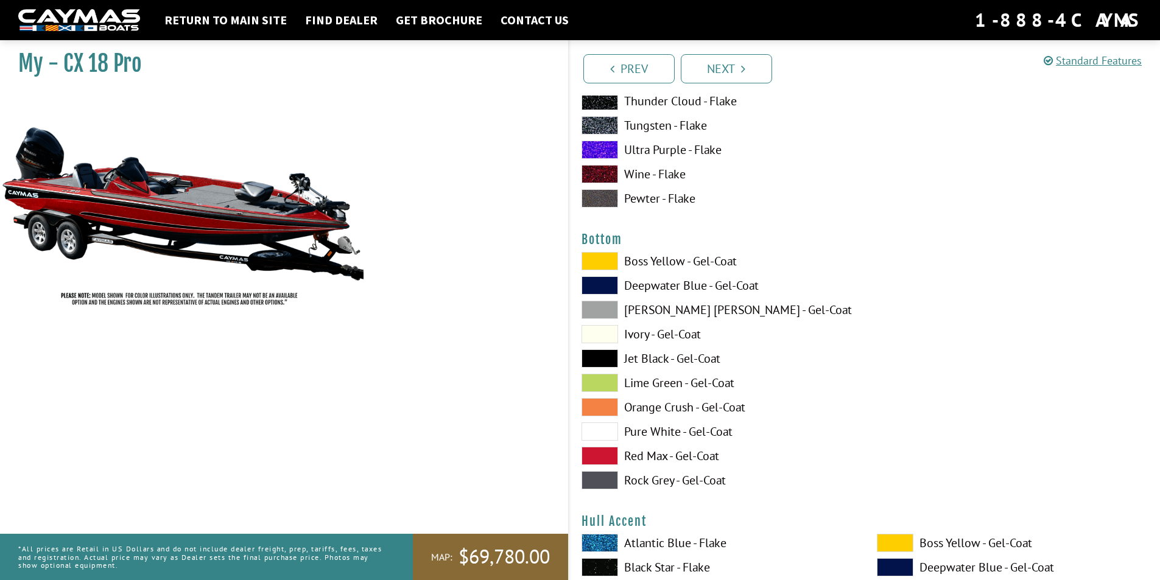
click at [644, 353] on label "Jet Black - Gel-Coat" at bounding box center [716, 358] width 271 height 18
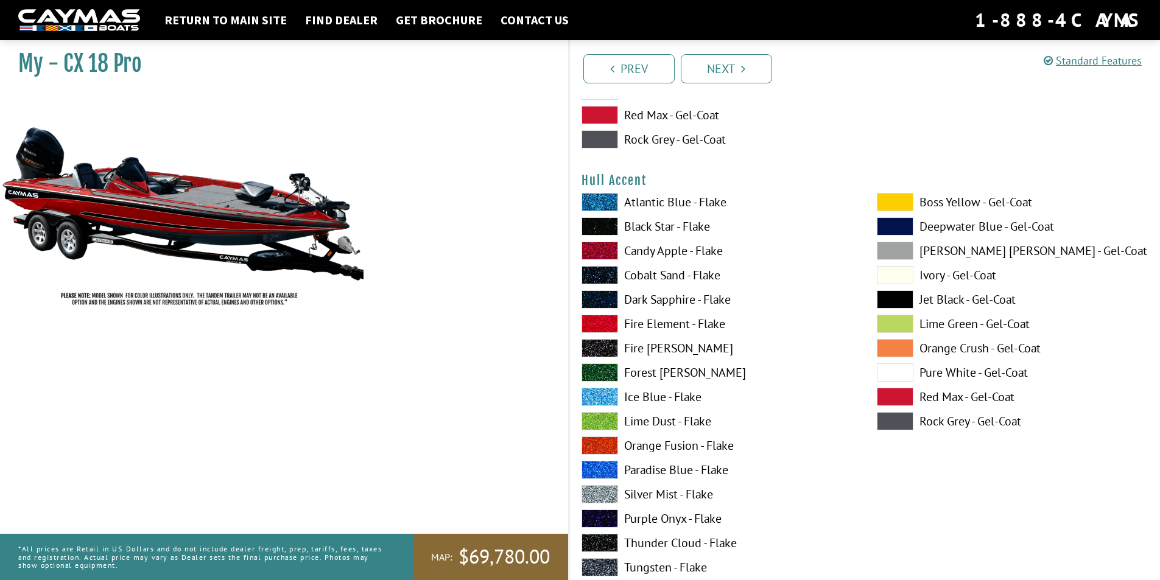
scroll to position [4871, 0]
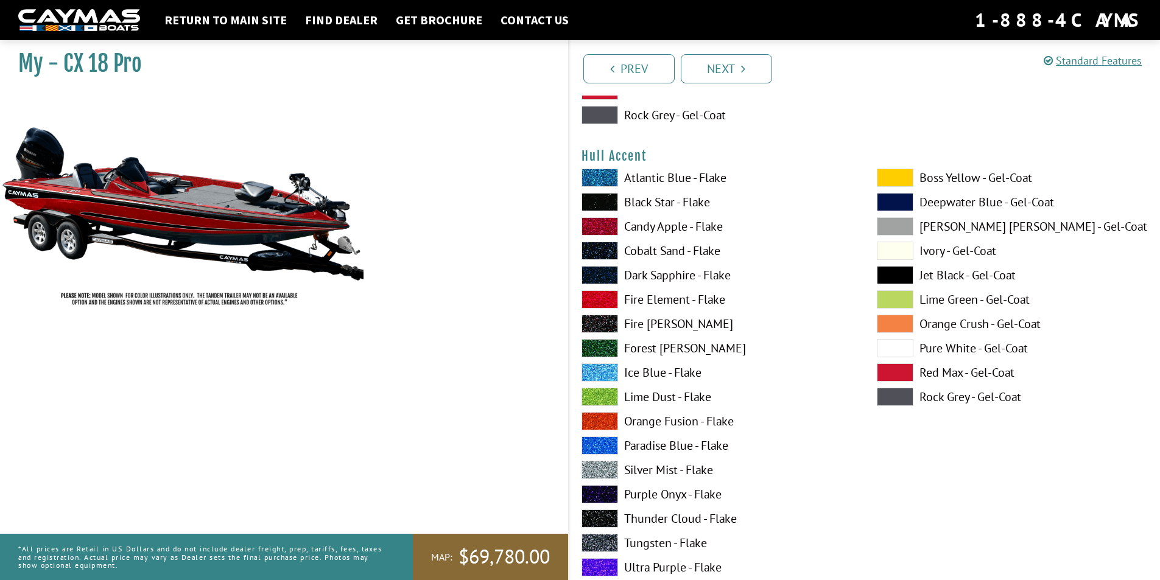
click at [642, 542] on label "Tungsten - Flake" at bounding box center [716, 543] width 271 height 18
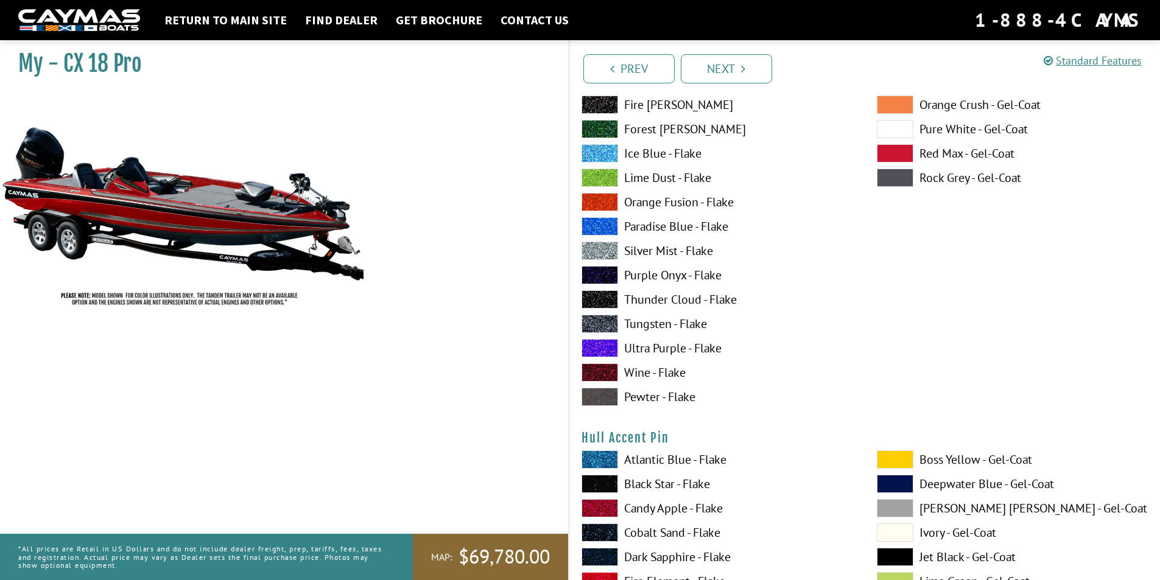
scroll to position [5212, 0]
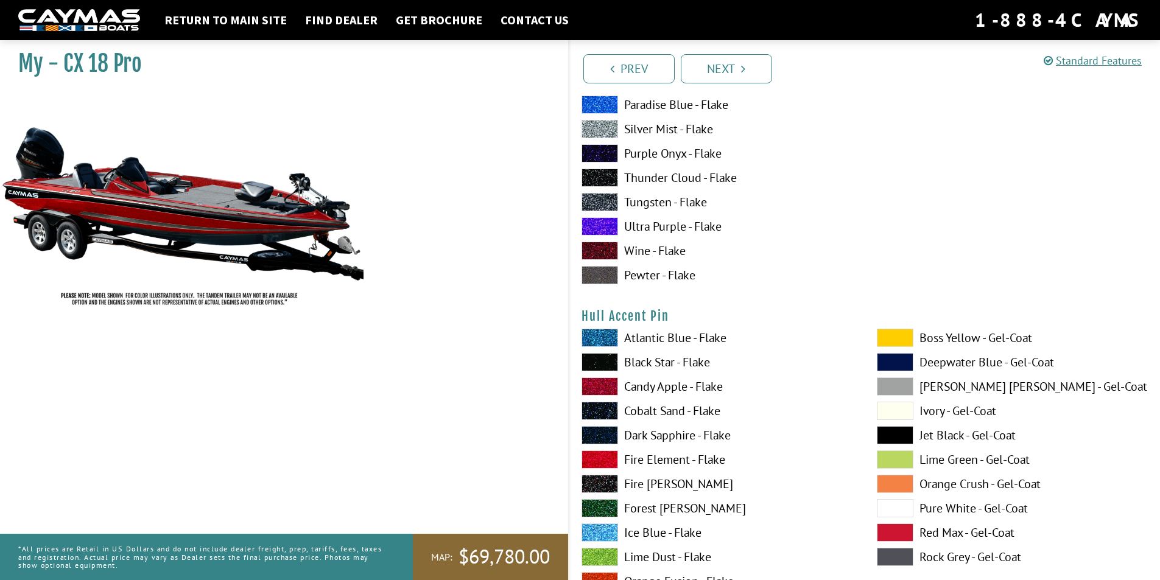
click at [907, 501] on span at bounding box center [895, 508] width 37 height 18
click at [894, 553] on span at bounding box center [895, 557] width 37 height 18
click at [886, 438] on span at bounding box center [895, 435] width 37 height 18
click at [813, 456] on label "Fire Element - Flake" at bounding box center [716, 460] width 271 height 18
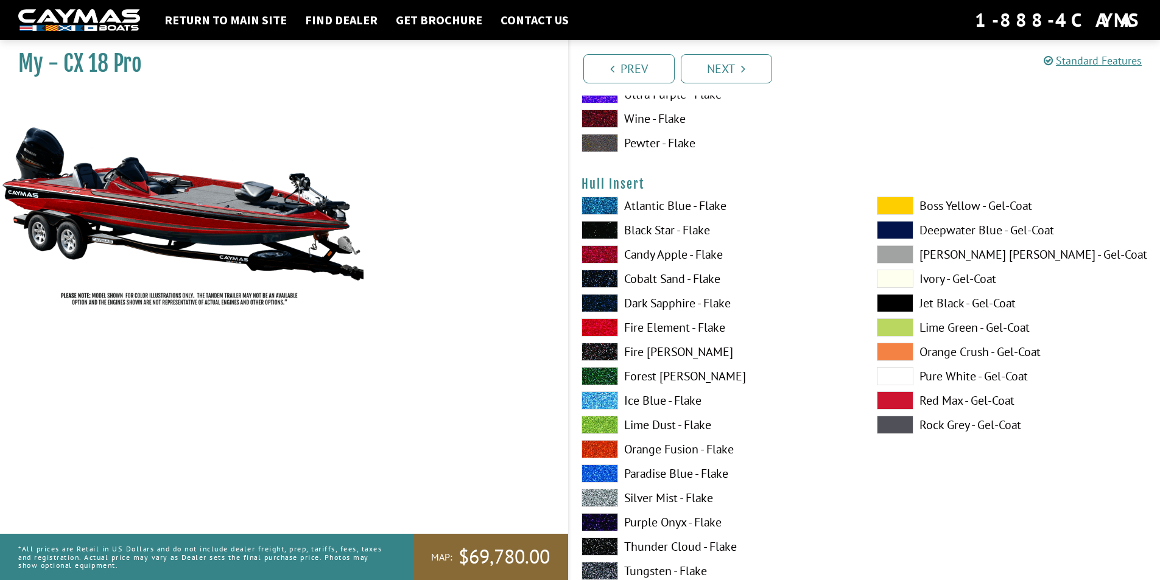
scroll to position [5869, 0]
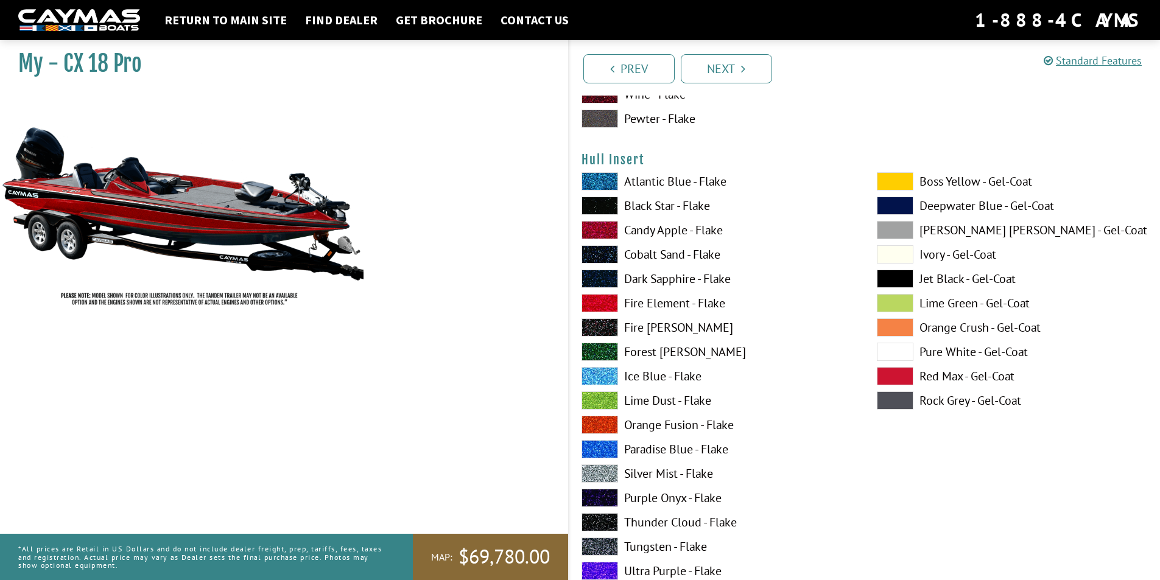
click at [649, 544] on label "Tungsten - Flake" at bounding box center [716, 547] width 271 height 18
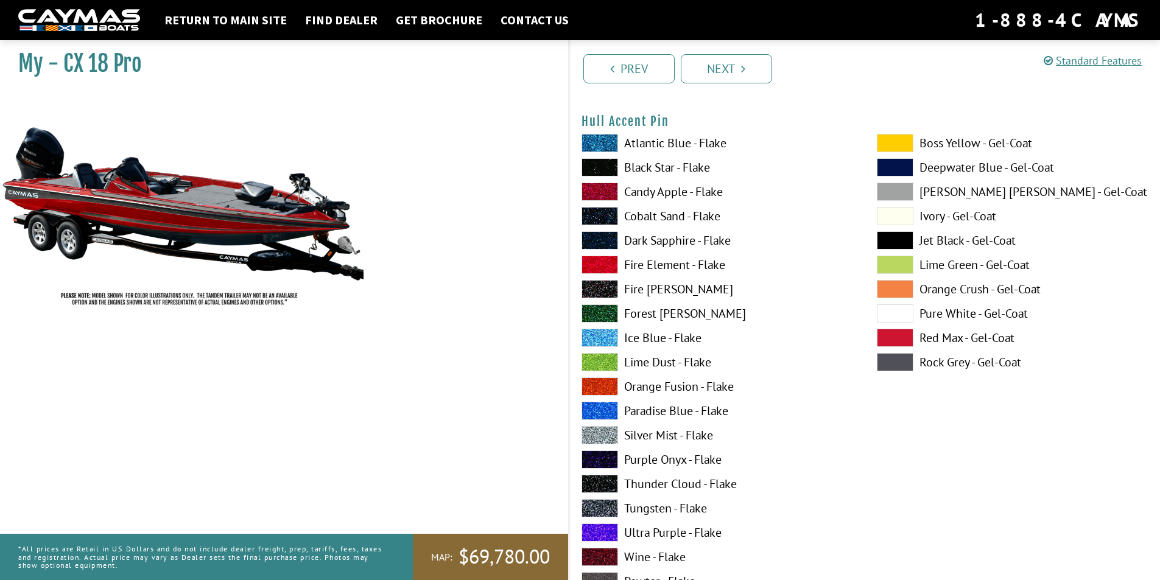
scroll to position [5382, 0]
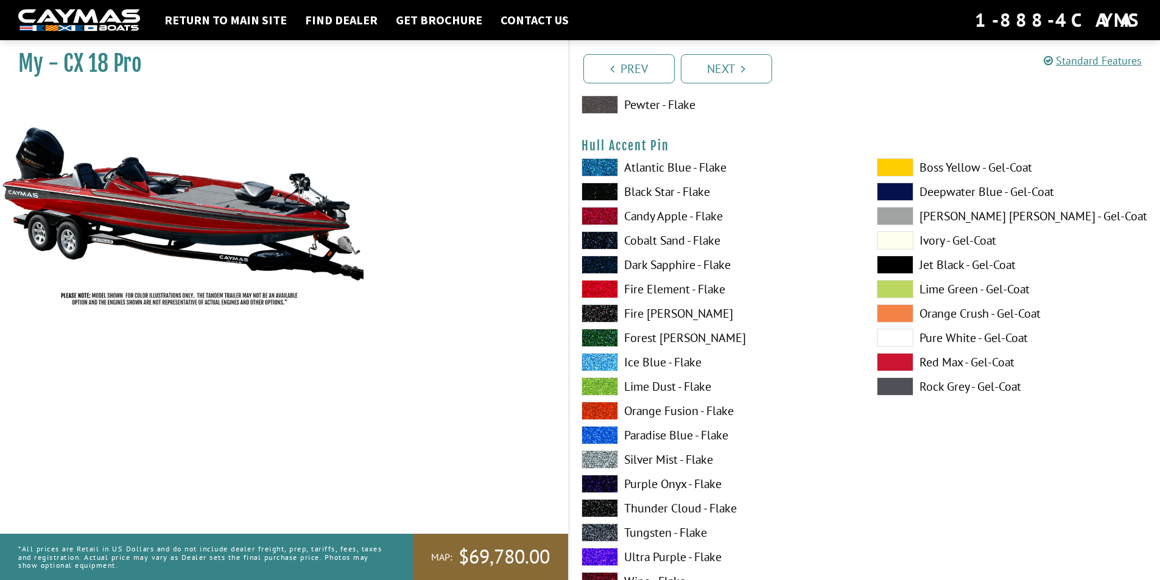
click at [897, 335] on span at bounding box center [895, 338] width 37 height 18
click at [896, 257] on span at bounding box center [895, 265] width 37 height 18
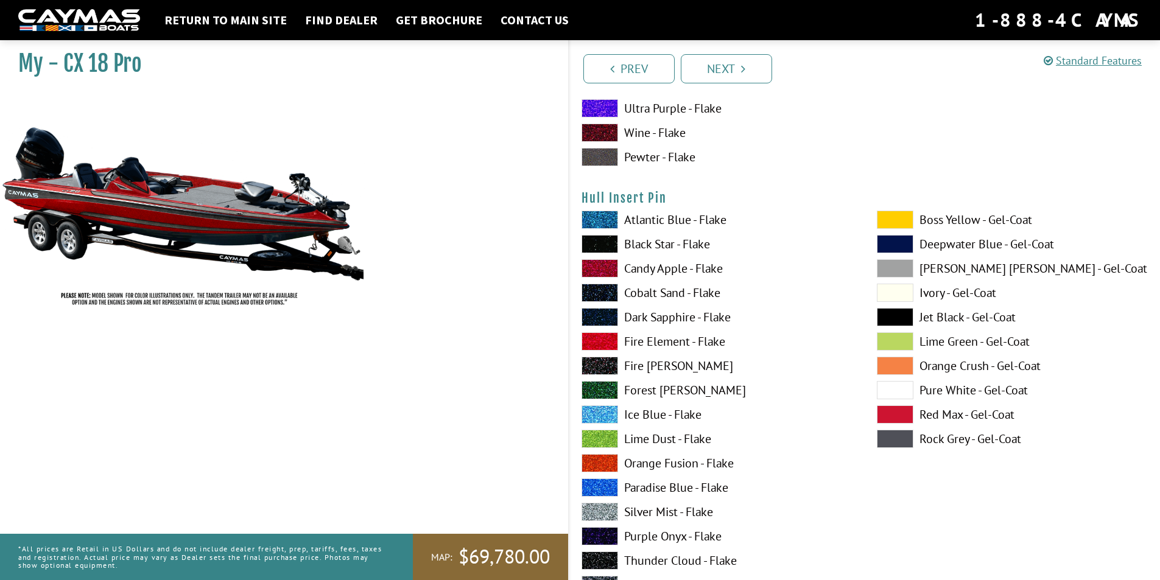
scroll to position [6357, 0]
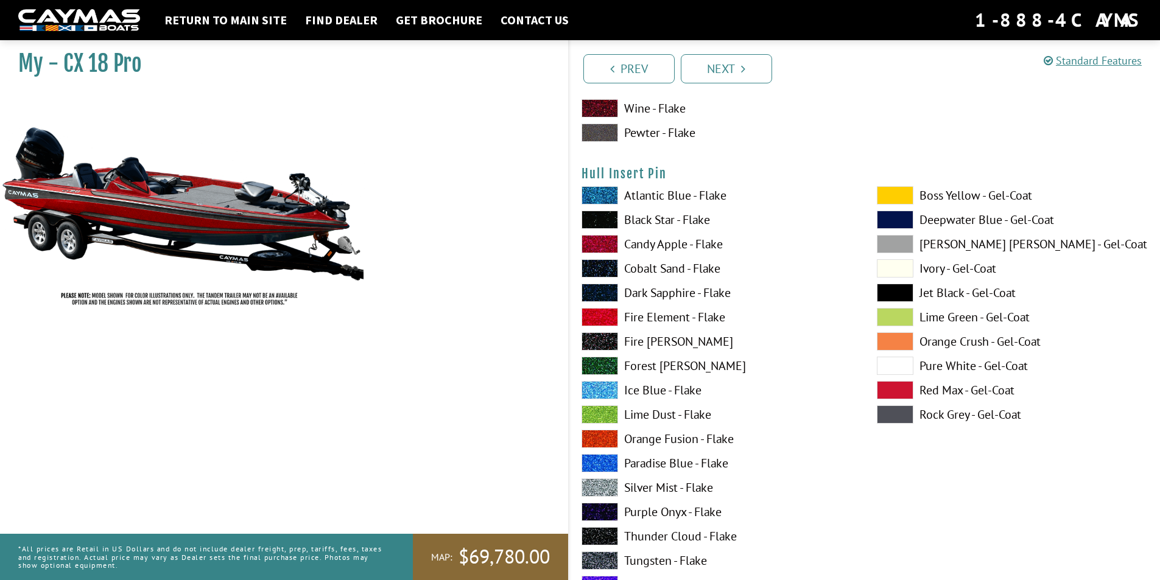
click at [894, 289] on span at bounding box center [895, 293] width 37 height 18
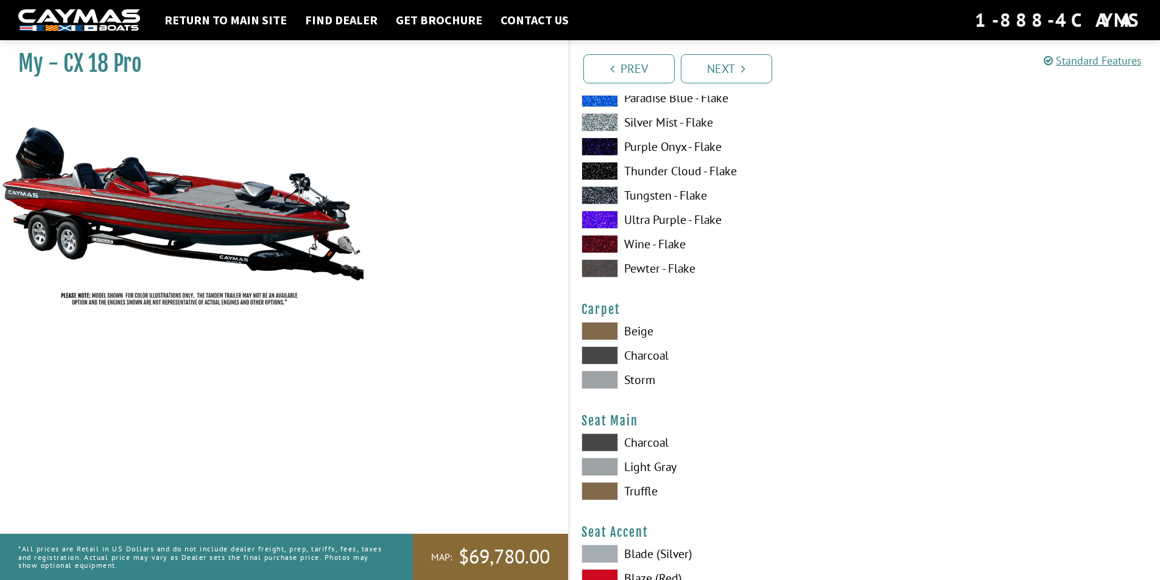
scroll to position [6795, 0]
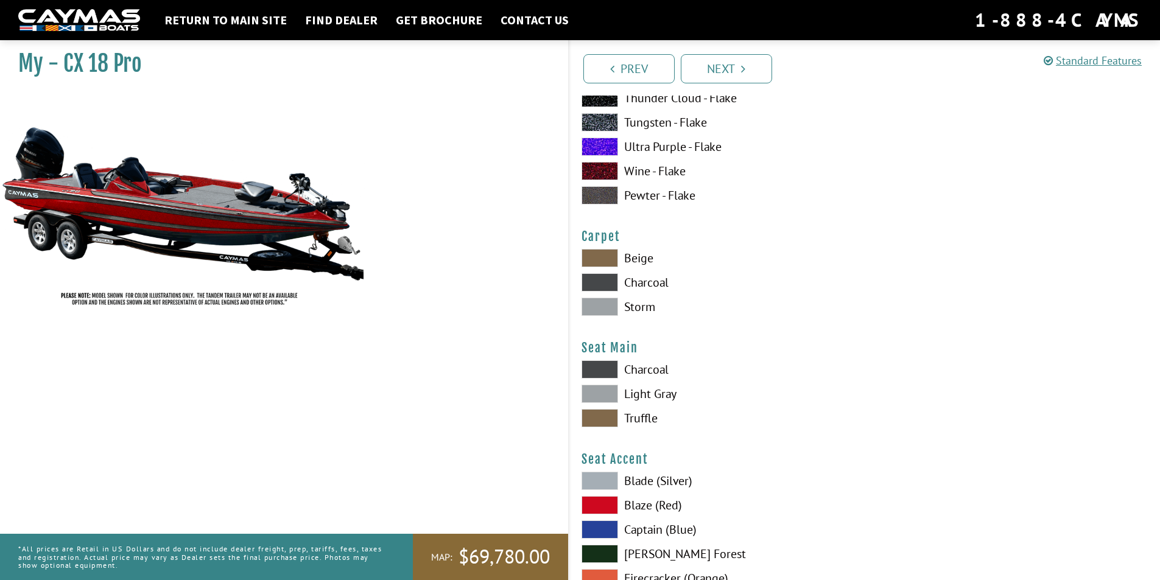
click at [604, 301] on span at bounding box center [599, 307] width 37 height 18
click at [594, 276] on span at bounding box center [599, 282] width 37 height 18
drag, startPoint x: 664, startPoint y: 306, endPoint x: 641, endPoint y: 312, distance: 23.9
click at [641, 312] on label "Storm" at bounding box center [716, 307] width 271 height 18
click at [597, 368] on span at bounding box center [599, 369] width 37 height 18
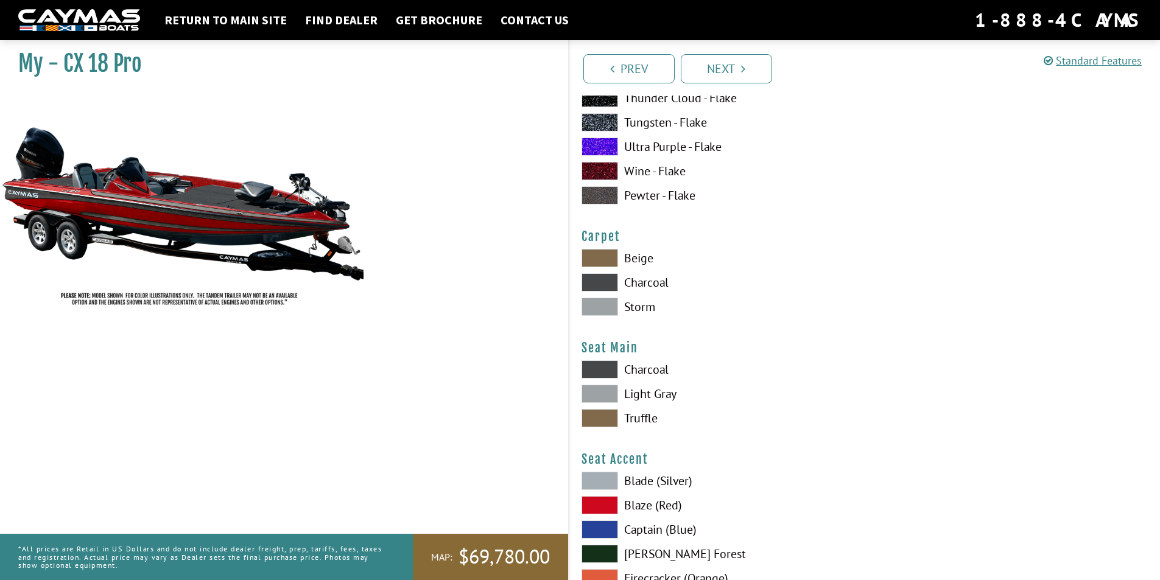
click at [597, 390] on span at bounding box center [599, 394] width 37 height 18
click at [602, 415] on span at bounding box center [599, 418] width 37 height 18
click at [603, 366] on span at bounding box center [599, 369] width 37 height 18
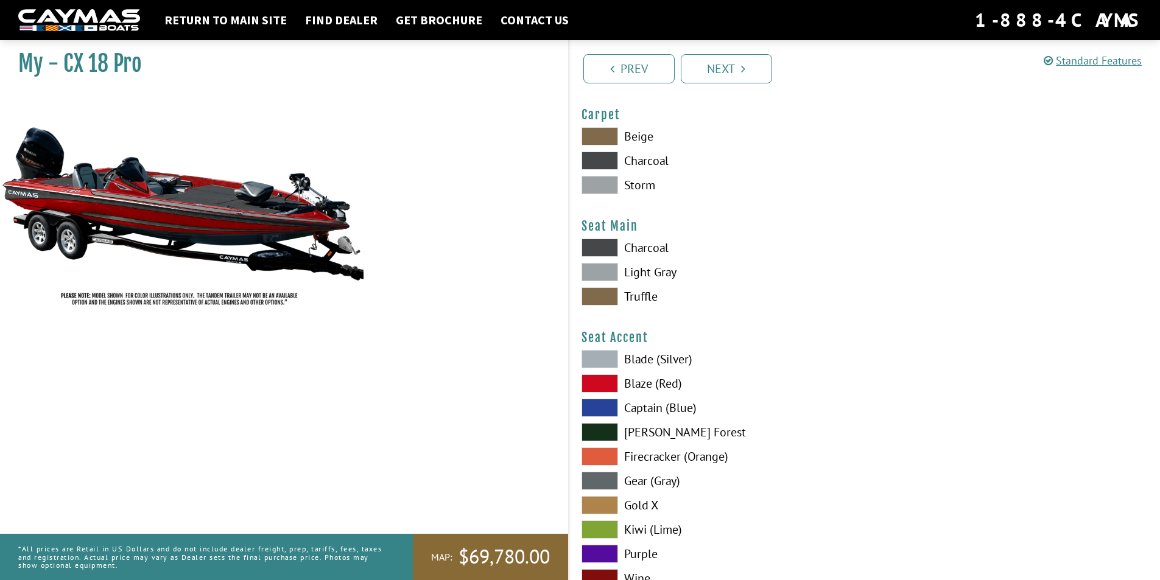
scroll to position [6990, 0]
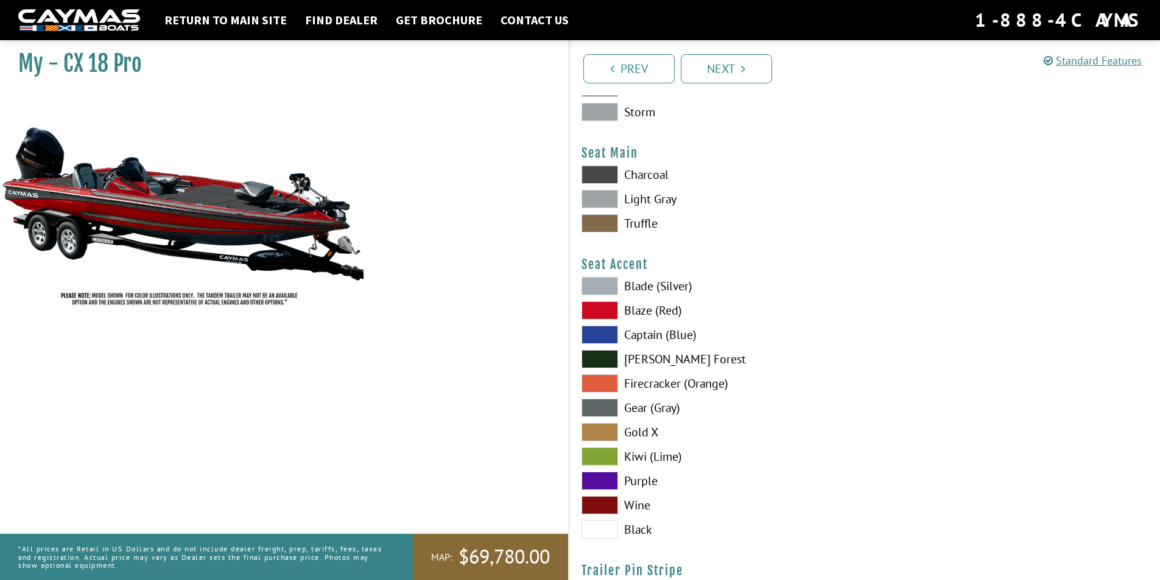
click at [600, 504] on span at bounding box center [599, 505] width 37 height 18
click at [594, 307] on span at bounding box center [599, 310] width 37 height 18
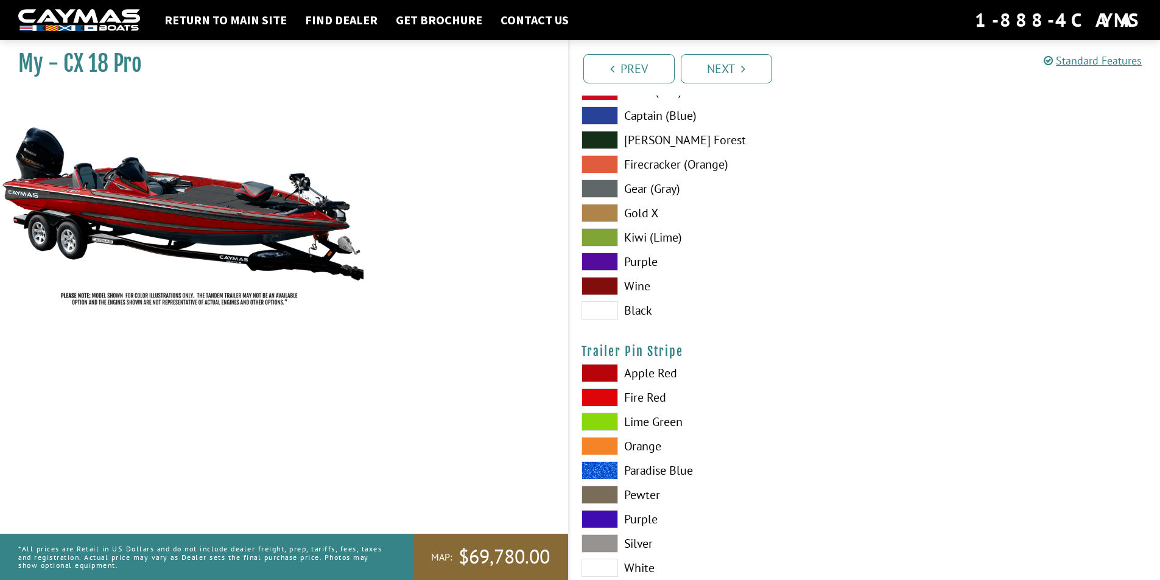
scroll to position [7291, 0]
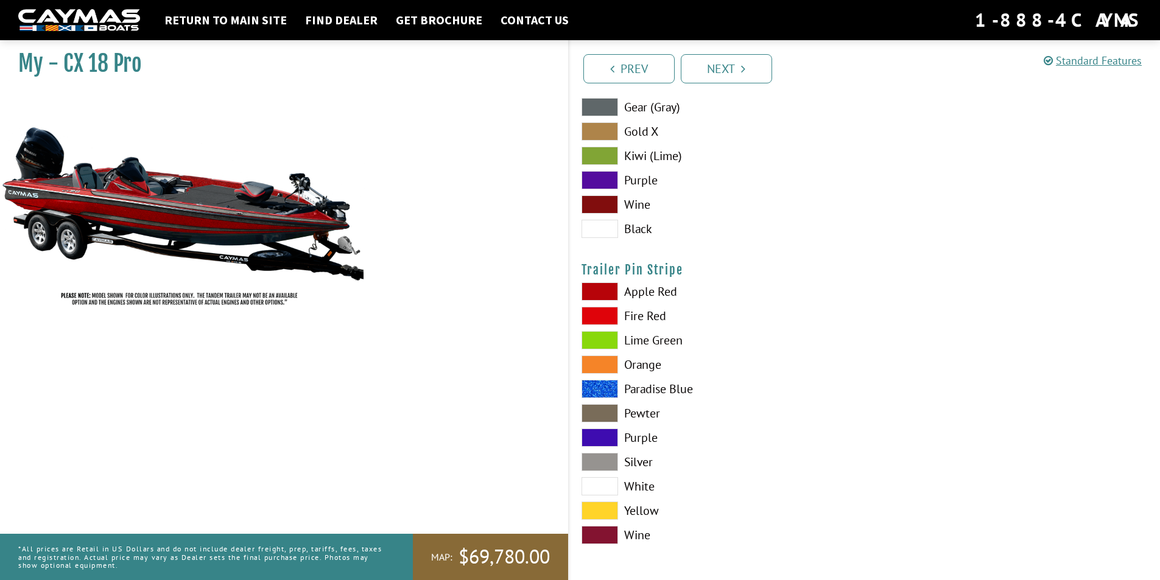
click at [602, 319] on span at bounding box center [599, 316] width 37 height 18
click at [603, 287] on span at bounding box center [599, 292] width 37 height 18
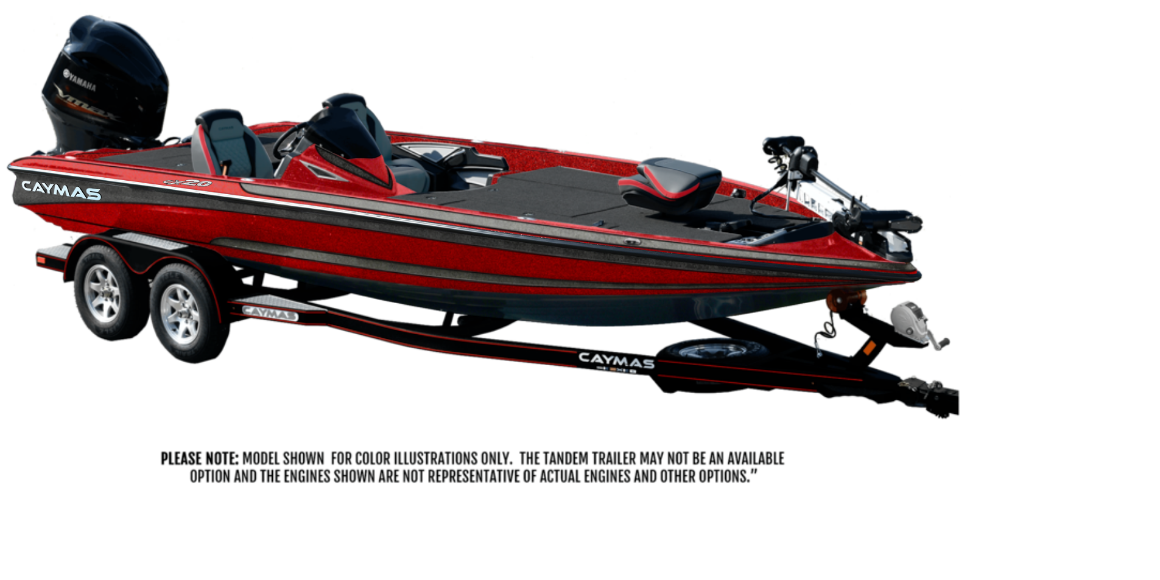
click at [21, 184] on img at bounding box center [182, 204] width 365 height 222
click at [17, 187] on img at bounding box center [182, 204] width 365 height 222
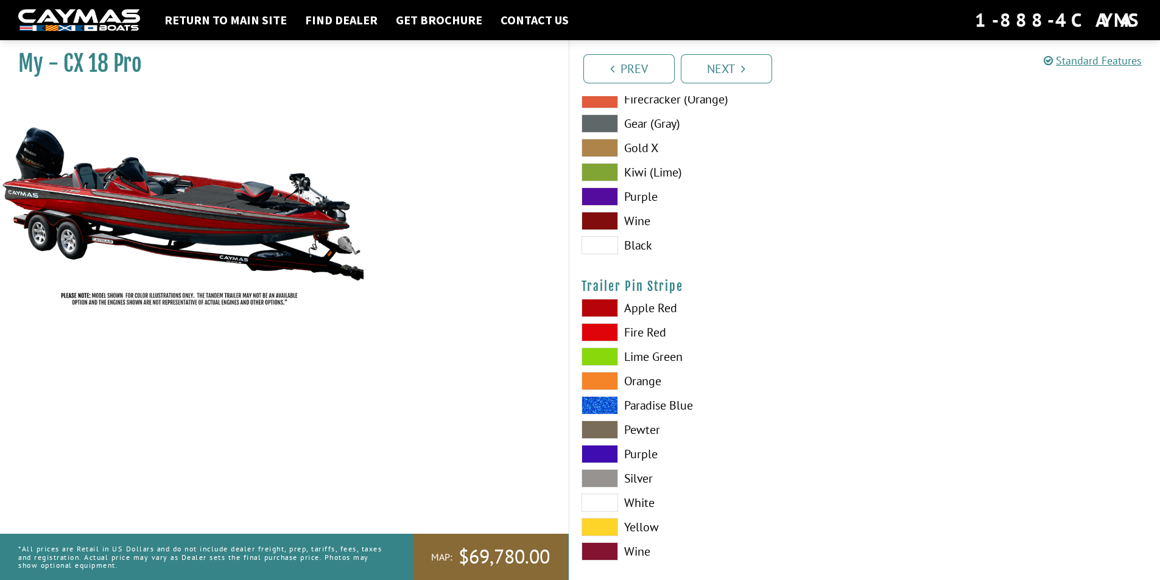
scroll to position [7278, 0]
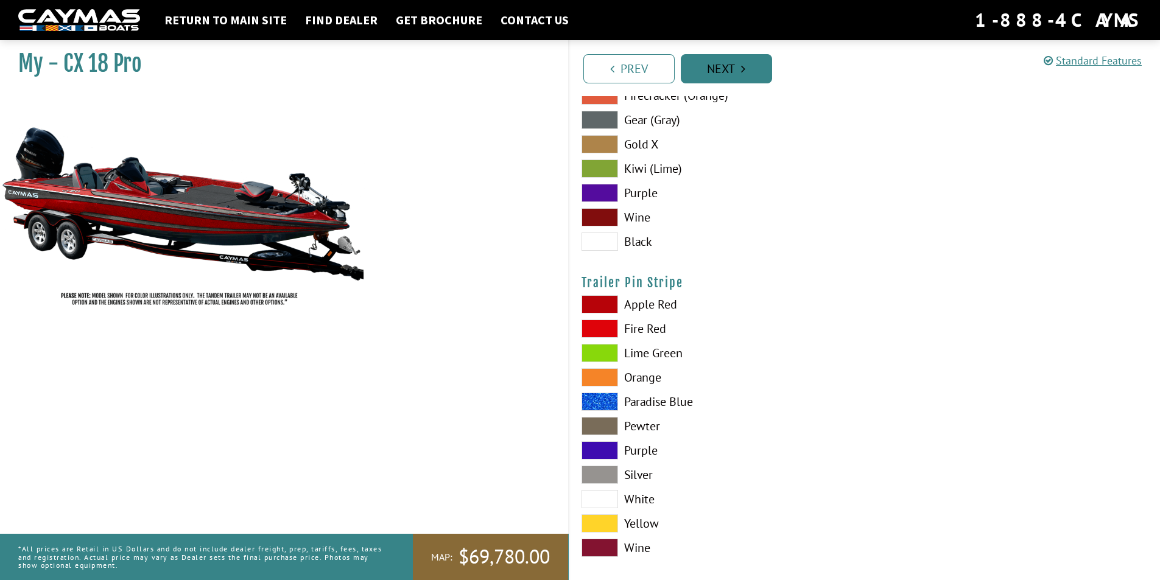
click at [741, 71] on icon "Pagination" at bounding box center [743, 69] width 4 height 12
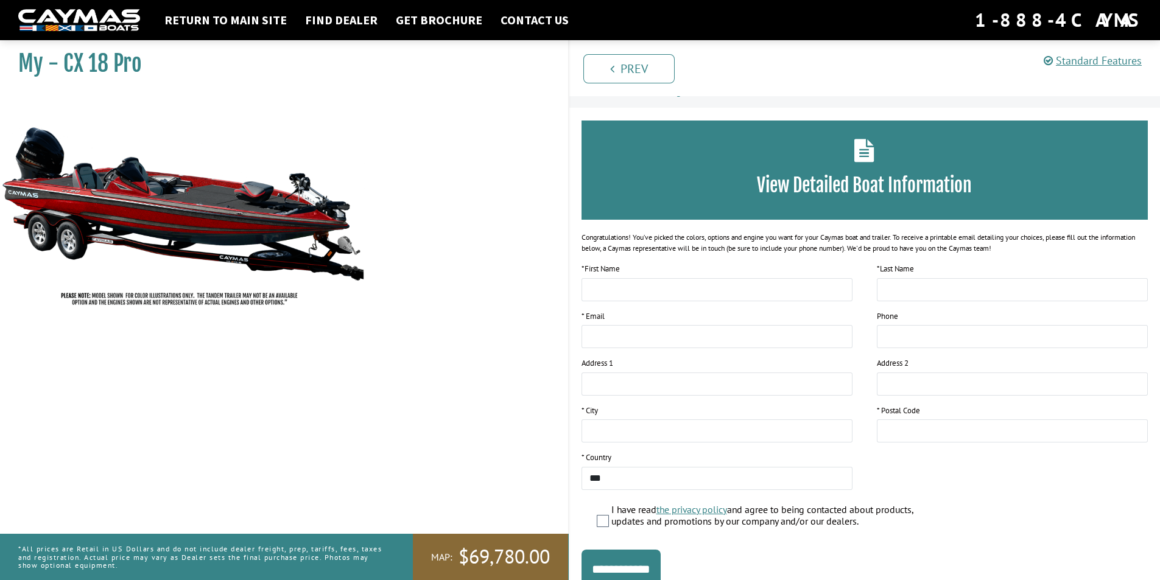
scroll to position [74, 0]
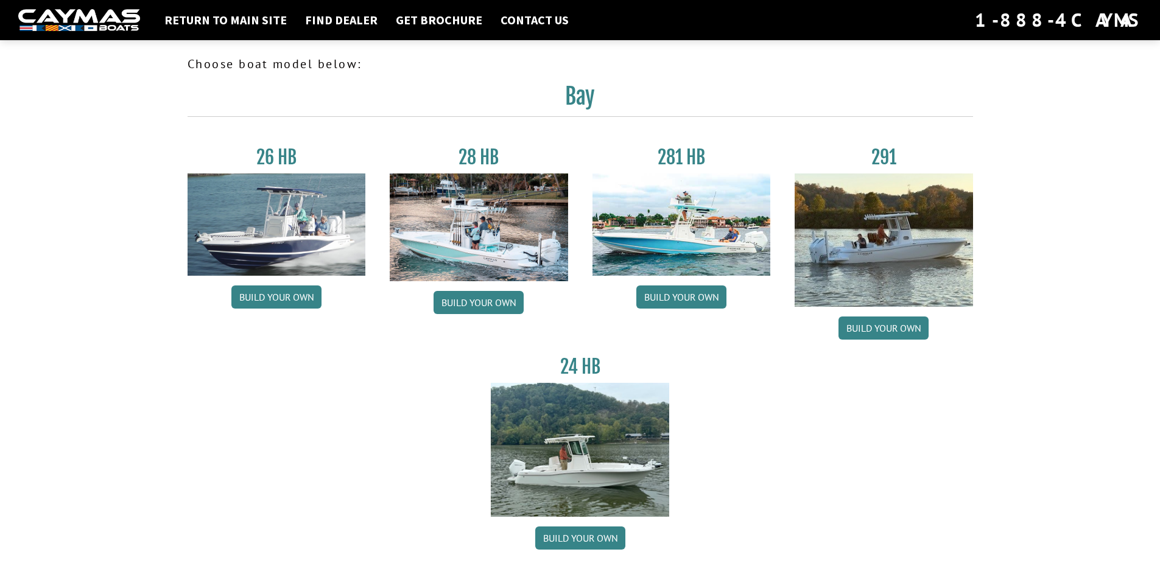
scroll to position [901, 0]
